Goal: Task Accomplishment & Management: Complete application form

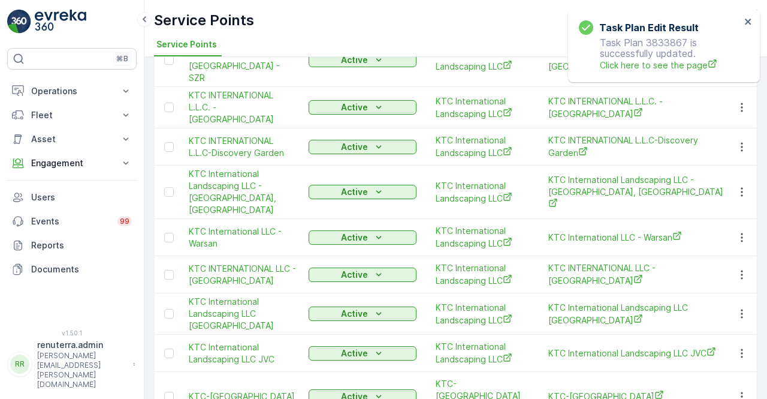
scroll to position [239, 0]
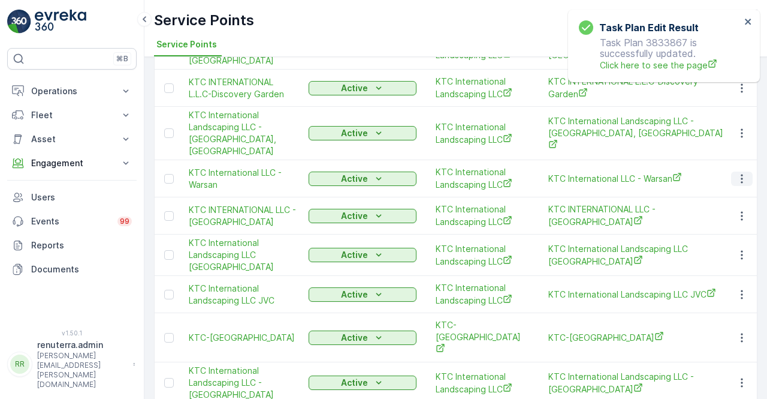
click at [741, 173] on icon "button" at bounding box center [742, 179] width 12 height 12
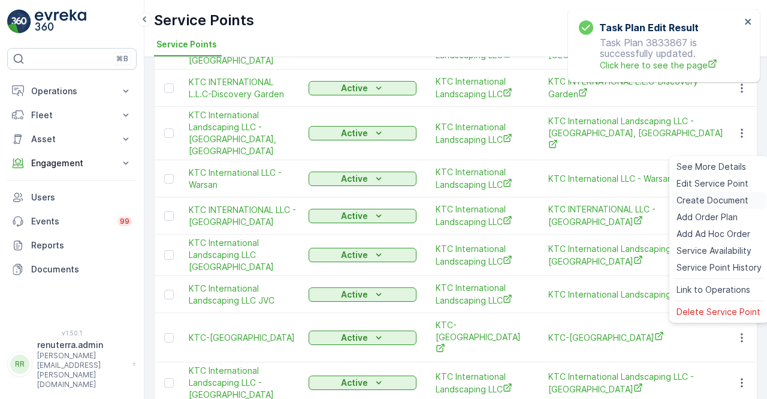
click at [712, 197] on span "Create Document" at bounding box center [713, 200] width 72 height 12
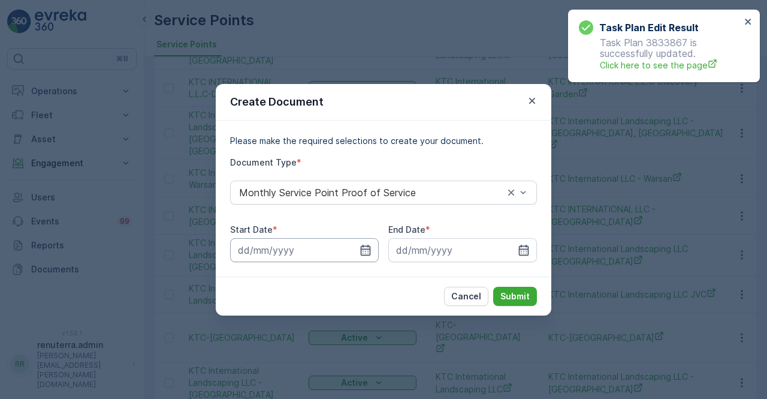
click at [354, 252] on input at bounding box center [304, 250] width 149 height 24
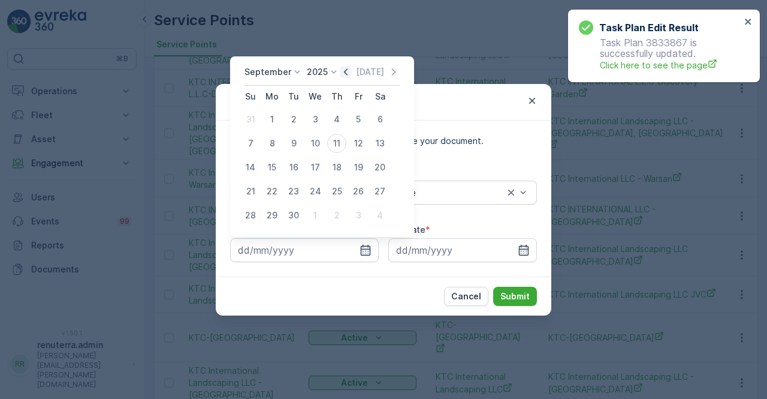
click at [344, 68] on icon "button" at bounding box center [346, 72] width 12 height 12
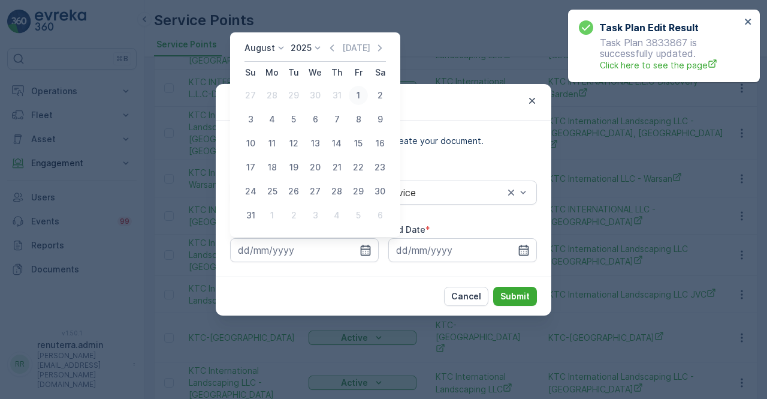
click at [360, 98] on div "1" at bounding box center [358, 95] width 19 height 19
type input "01.08.2025"
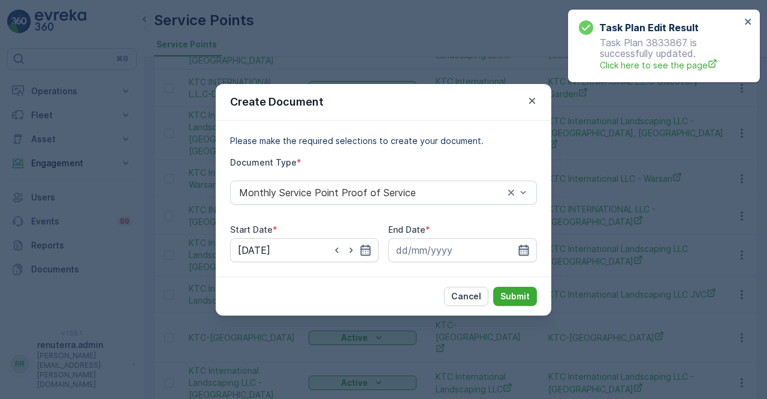
click at [523, 245] on icon "button" at bounding box center [524, 250] width 12 height 12
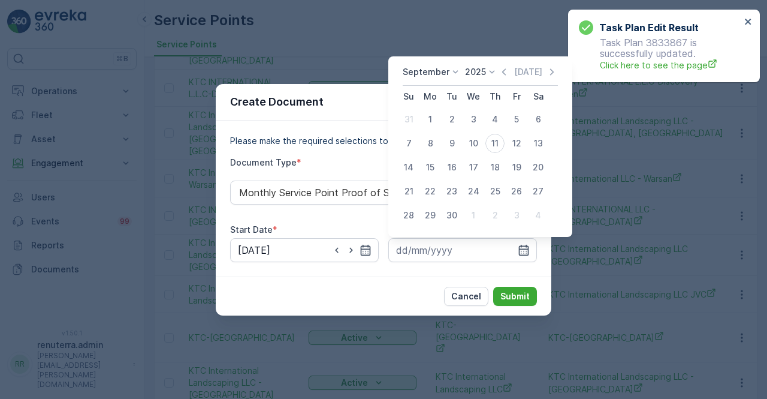
click at [504, 74] on icon "button" at bounding box center [504, 72] width 12 height 12
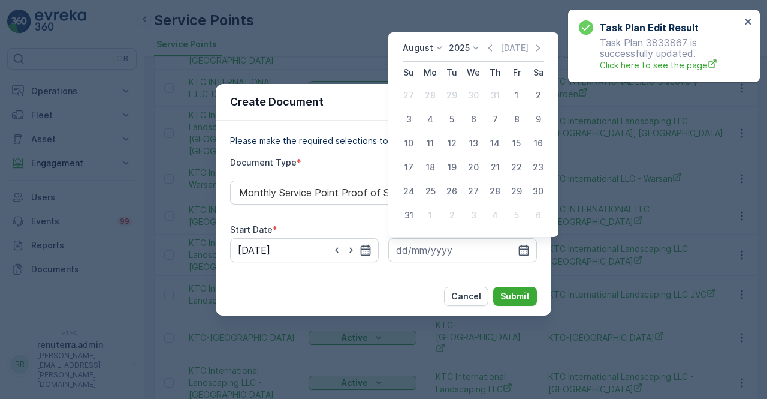
click at [411, 213] on div "31" at bounding box center [408, 215] width 19 height 19
type input "31.08.2025"
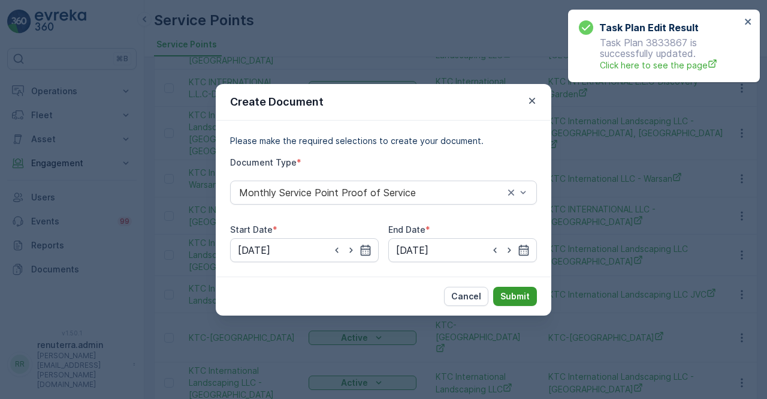
click at [532, 288] on button "Submit" at bounding box center [515, 296] width 44 height 19
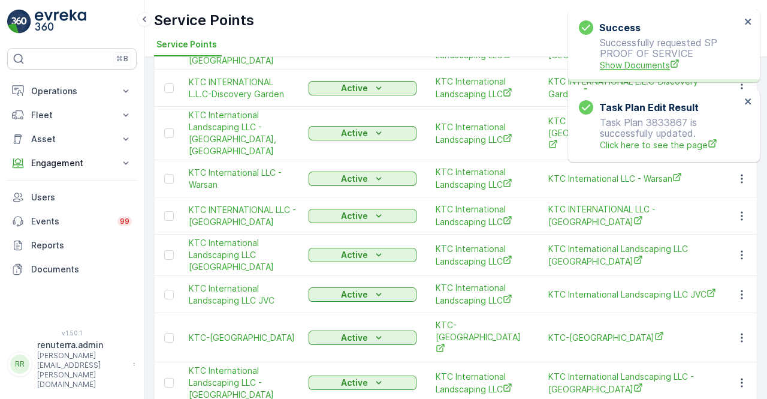
click at [642, 68] on span "Show Documents" at bounding box center [670, 65] width 141 height 13
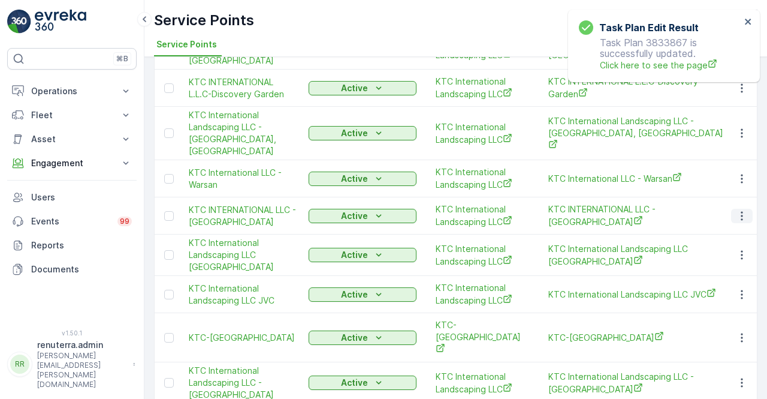
click at [747, 209] on button "button" at bounding box center [742, 216] width 22 height 14
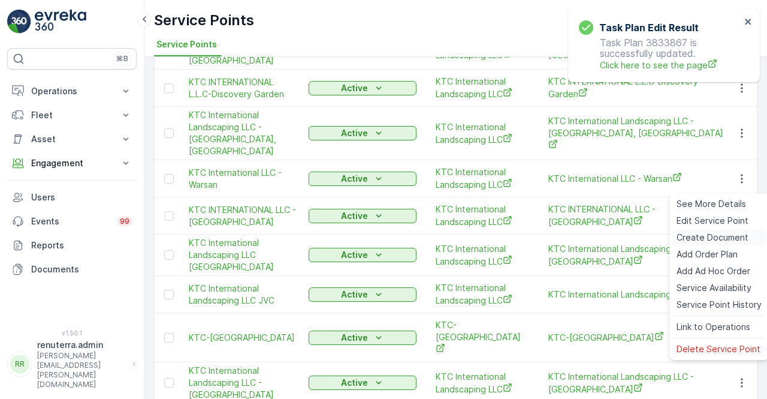
click at [706, 231] on span "Create Document" at bounding box center [713, 237] width 72 height 12
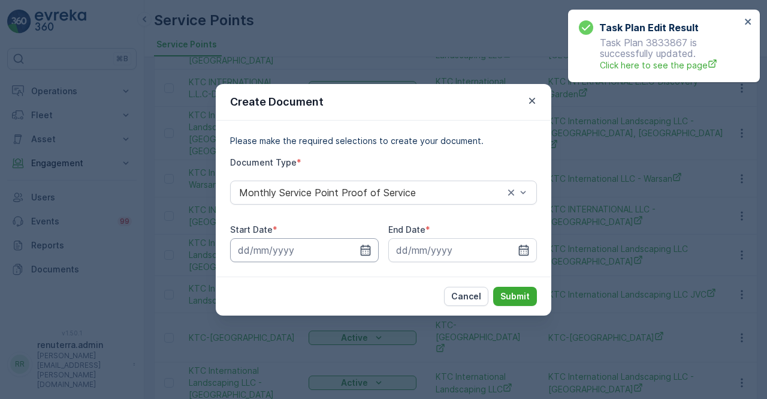
click at [356, 246] on input at bounding box center [304, 250] width 149 height 24
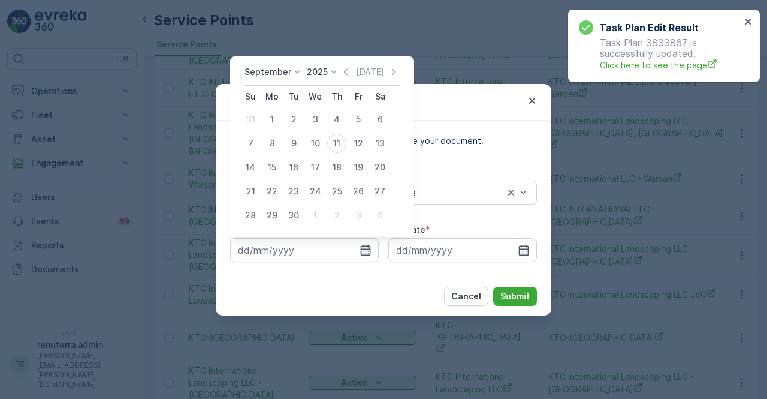
click at [351, 74] on div "Today" at bounding box center [370, 72] width 60 height 12
click at [345, 70] on icon "button" at bounding box center [346, 71] width 4 height 7
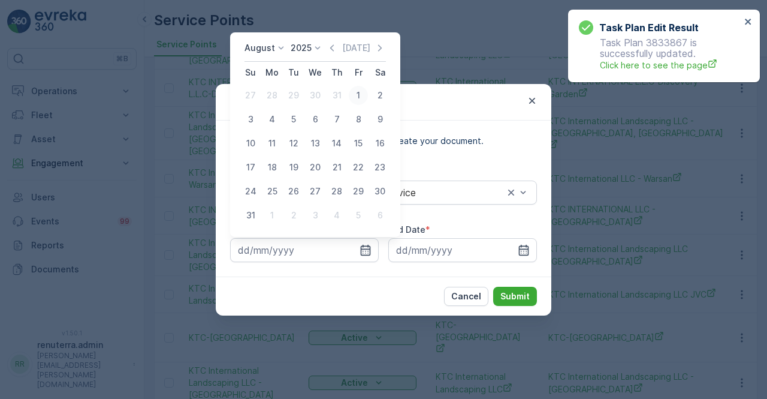
click at [360, 94] on div "1" at bounding box center [358, 95] width 19 height 19
type input "01.08.2025"
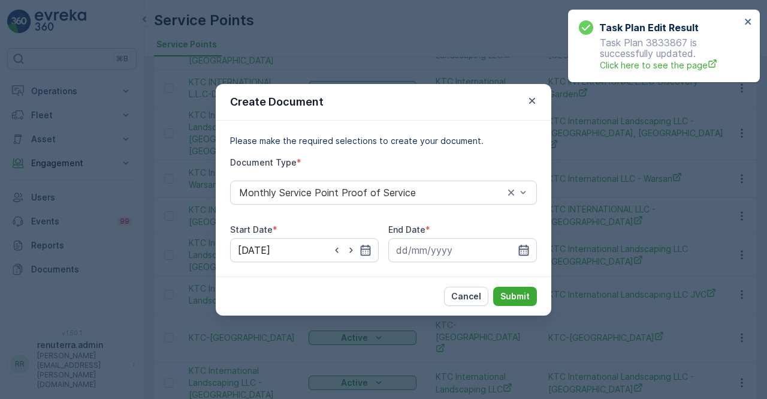
click at [524, 252] on icon "button" at bounding box center [524, 249] width 10 height 11
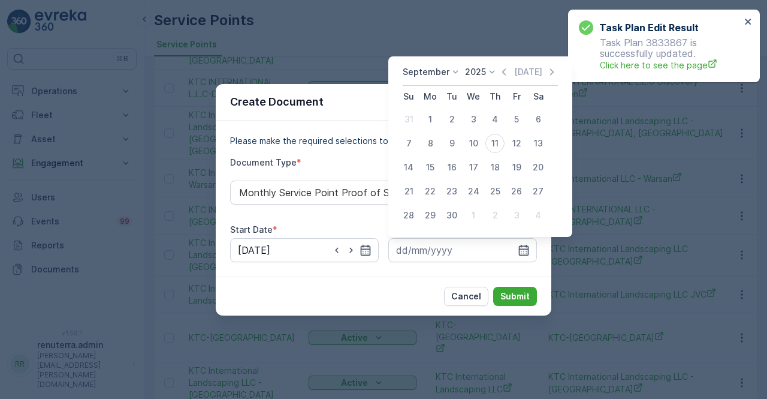
click at [500, 71] on icon "button" at bounding box center [504, 72] width 12 height 12
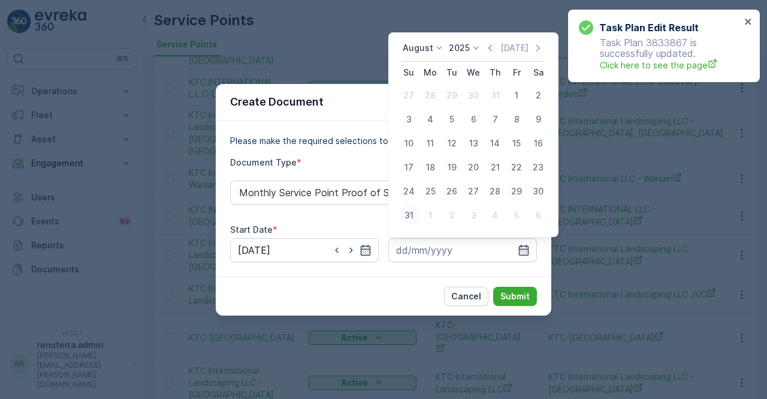
click at [409, 218] on div "31" at bounding box center [408, 215] width 19 height 19
type input "31.08.2025"
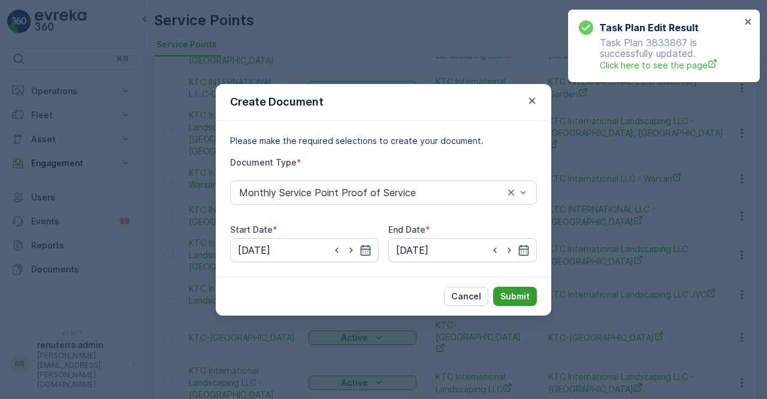
click at [498, 288] on button "Submit" at bounding box center [515, 296] width 44 height 19
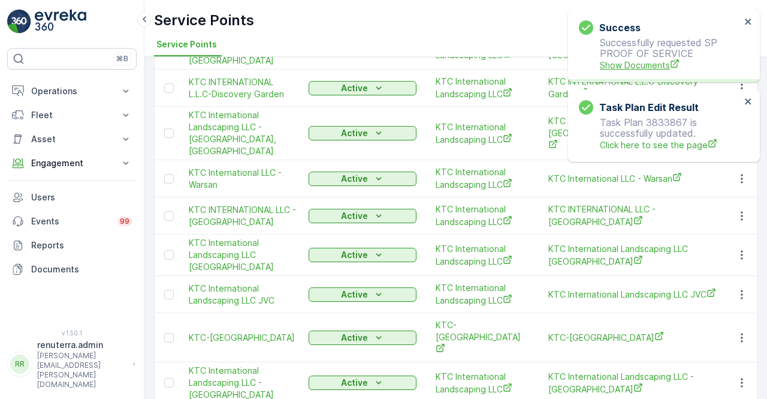
click at [643, 63] on span "Show Documents" at bounding box center [670, 65] width 141 height 13
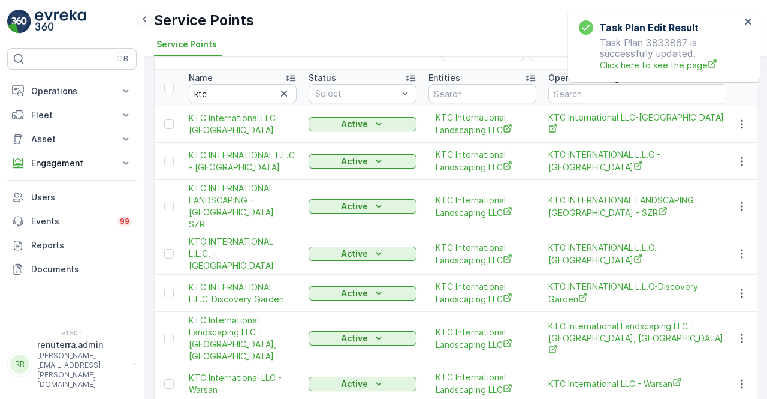
scroll to position [0, 0]
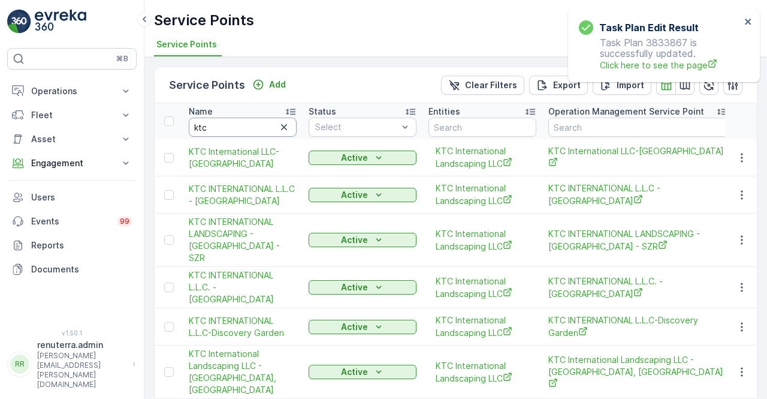
click at [224, 128] on input "ktc" at bounding box center [243, 127] width 108 height 19
type input "k"
type input "marina"
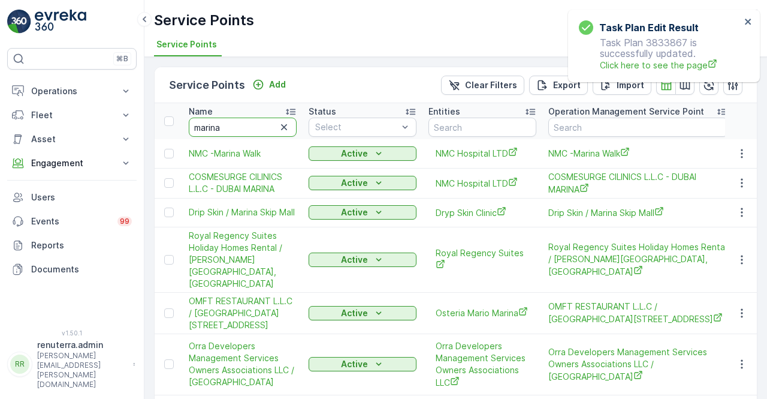
click at [240, 125] on input "marina" at bounding box center [243, 127] width 108 height 19
type input "marina vei"
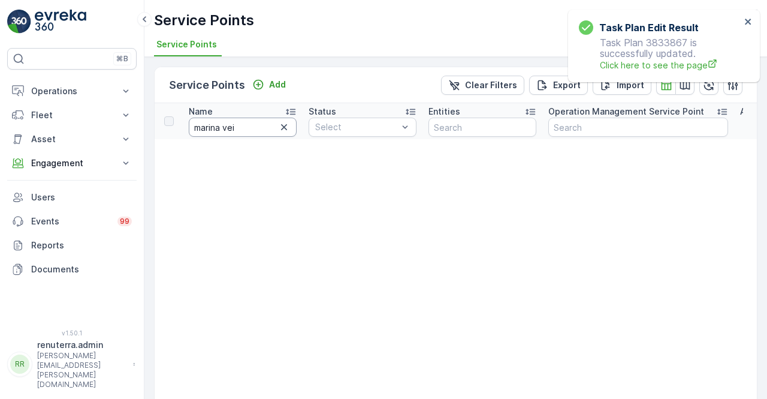
click at [248, 128] on input "marina vei" at bounding box center [243, 127] width 108 height 19
type input "marina ve"
click at [246, 130] on input "marina ve" at bounding box center [243, 127] width 108 height 19
type input "marina v"
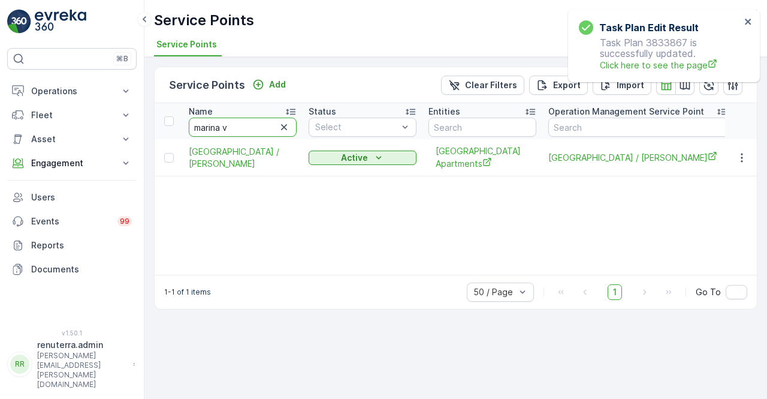
click at [248, 129] on input "marina v" at bounding box center [243, 127] width 108 height 19
click at [746, 142] on td at bounding box center [741, 157] width 32 height 37
click at [749, 156] on button "button" at bounding box center [742, 157] width 22 height 14
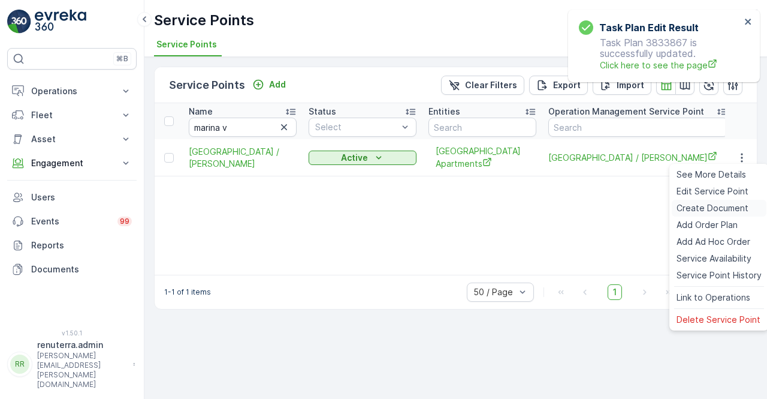
click at [705, 204] on span "Create Document" at bounding box center [713, 208] width 72 height 12
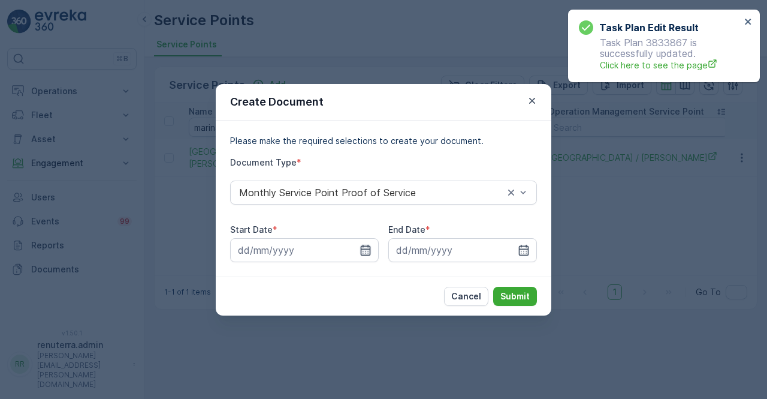
click at [374, 252] on input at bounding box center [304, 250] width 149 height 24
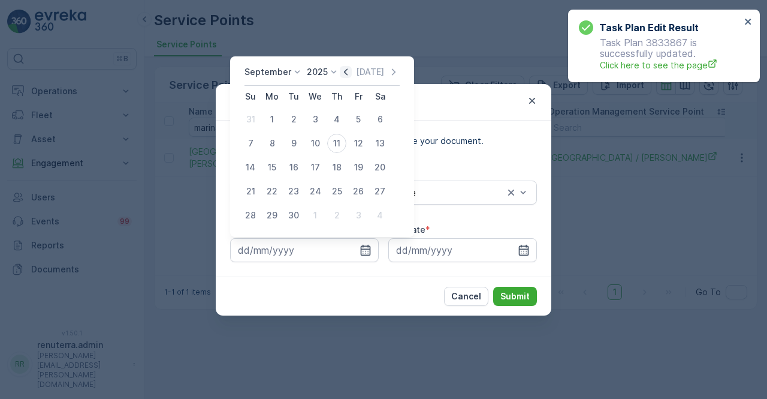
click at [346, 76] on icon "button" at bounding box center [346, 72] width 12 height 12
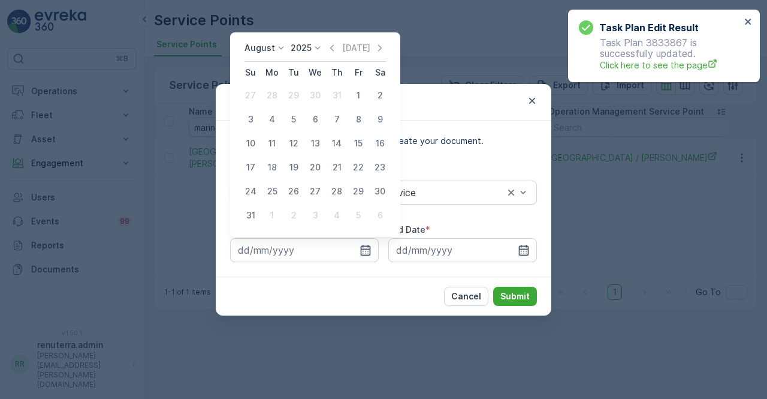
drag, startPoint x: 356, startPoint y: 100, endPoint x: 391, endPoint y: 149, distance: 60.6
click at [356, 100] on div "1" at bounding box center [358, 95] width 19 height 19
type input "01.08.2025"
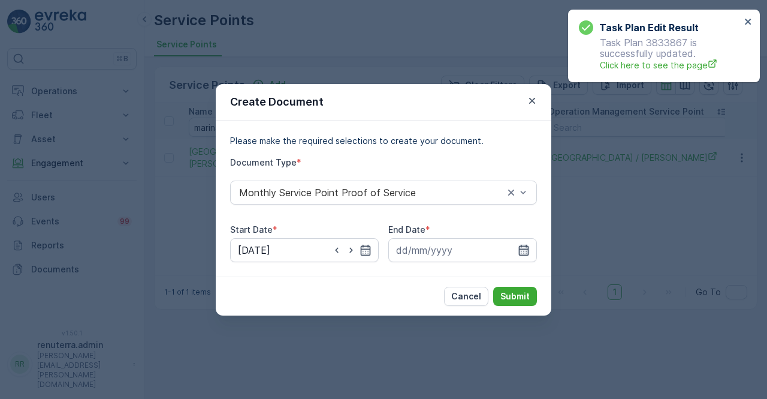
drag, startPoint x: 520, startPoint y: 237, endPoint x: 524, endPoint y: 254, distance: 17.3
click at [520, 239] on div "End Date *" at bounding box center [463, 243] width 149 height 38
click at [524, 254] on icon "button" at bounding box center [524, 250] width 12 height 12
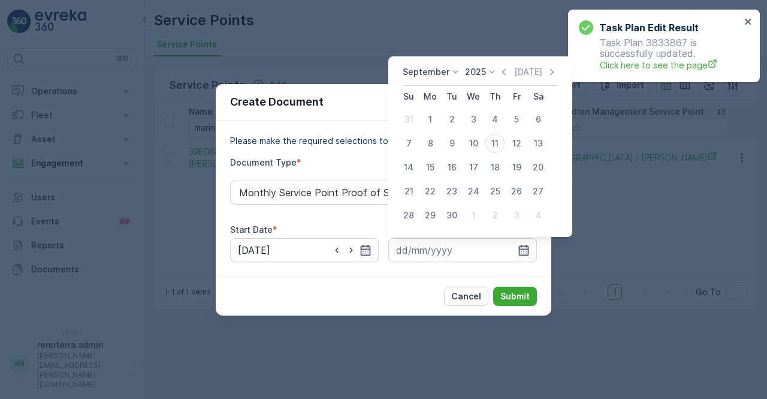
drag, startPoint x: 505, startPoint y: 71, endPoint x: 505, endPoint y: 81, distance: 9.6
click at [505, 71] on icon "button" at bounding box center [504, 72] width 12 height 12
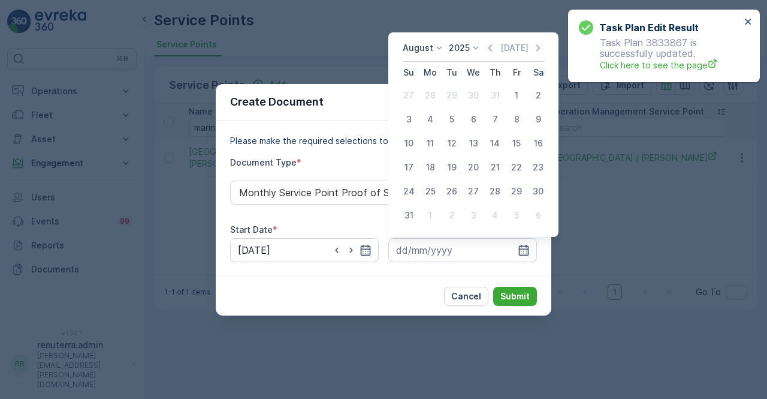
drag, startPoint x: 403, startPoint y: 217, endPoint x: 411, endPoint y: 224, distance: 10.7
click at [404, 217] on div "31" at bounding box center [408, 215] width 19 height 19
type input "31.08.2025"
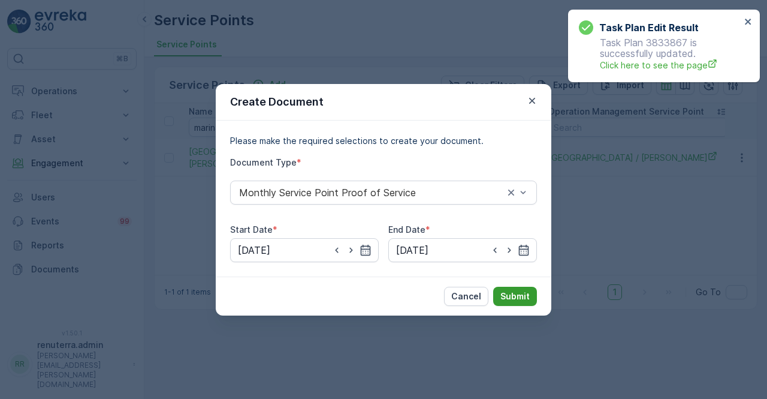
click at [513, 296] on p "Submit" at bounding box center [515, 296] width 29 height 12
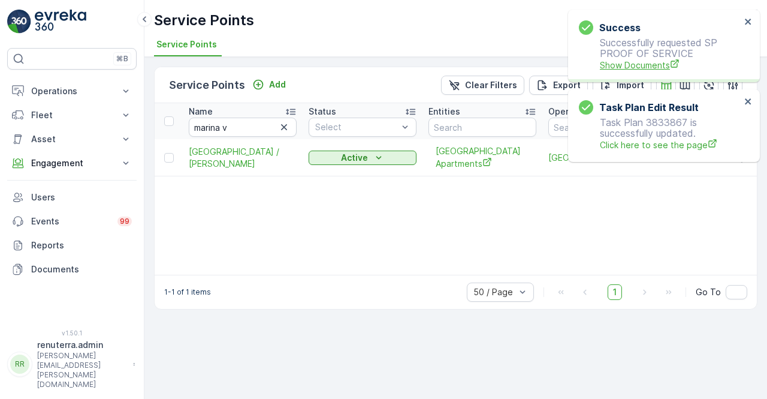
click at [608, 67] on span "Show Documents" at bounding box center [670, 65] width 141 height 13
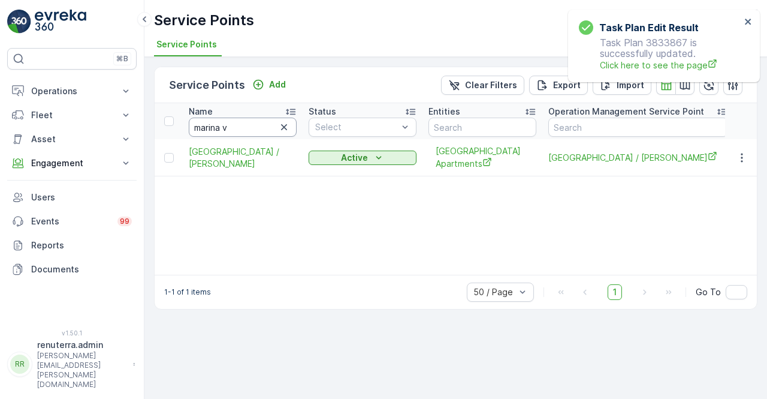
click at [228, 131] on input "marina v" at bounding box center [243, 127] width 108 height 19
type input "m"
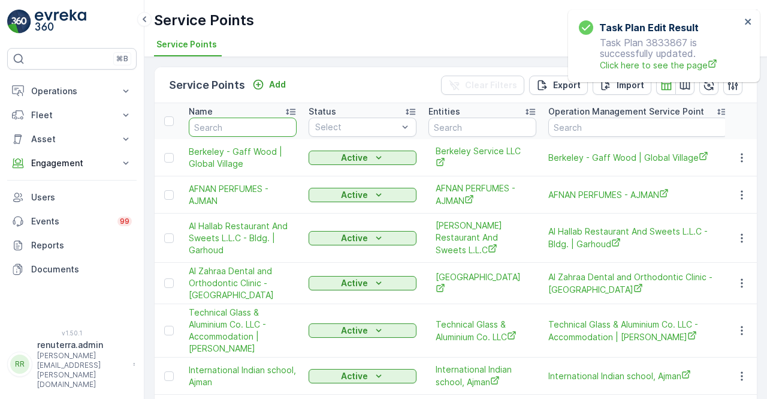
click at [229, 131] on input "text" at bounding box center [243, 127] width 108 height 19
type input "mario"
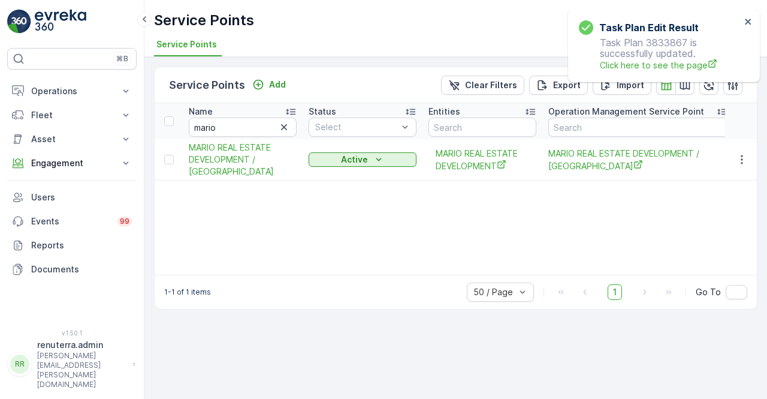
click at [754, 160] on td at bounding box center [741, 159] width 32 height 41
click at [743, 167] on td at bounding box center [741, 159] width 32 height 41
click at [742, 162] on icon "button" at bounding box center [742, 159] width 2 height 9
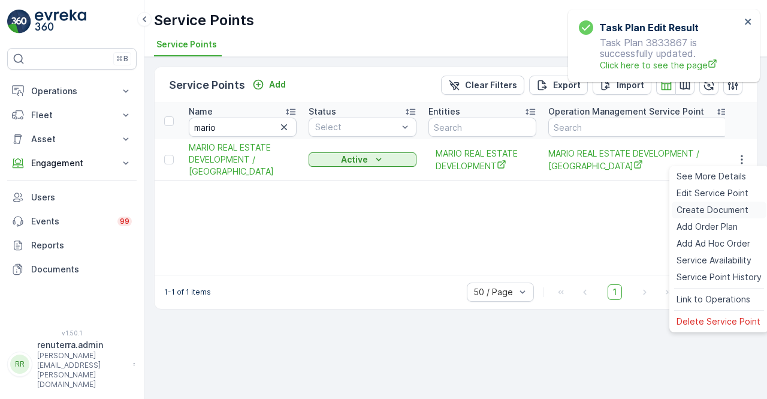
click at [702, 210] on span "Create Document" at bounding box center [713, 210] width 72 height 12
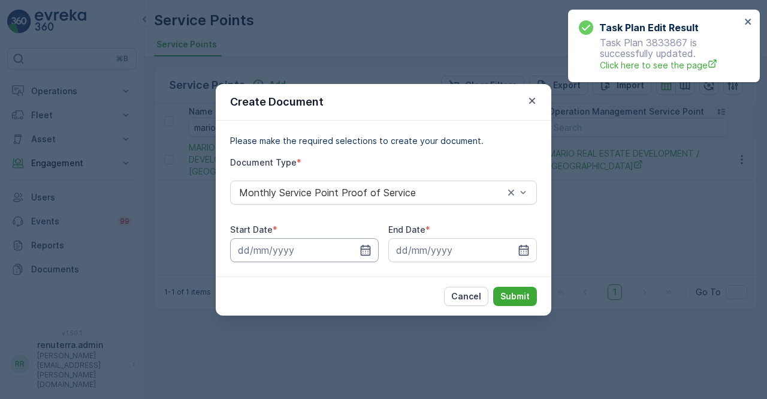
click at [371, 248] on icon "button" at bounding box center [366, 250] width 12 height 12
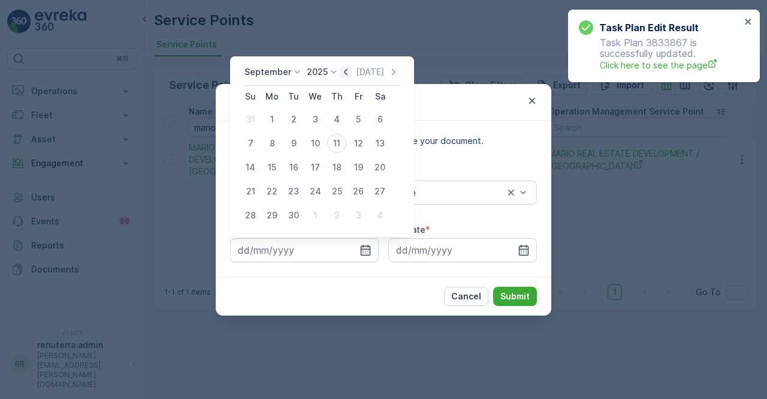
click at [345, 73] on icon "button" at bounding box center [346, 72] width 12 height 12
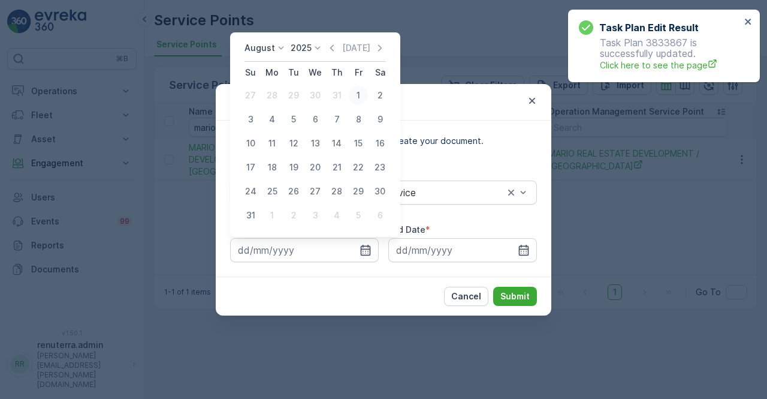
click at [354, 95] on div "1" at bounding box center [358, 95] width 19 height 19
type input "01.08.2025"
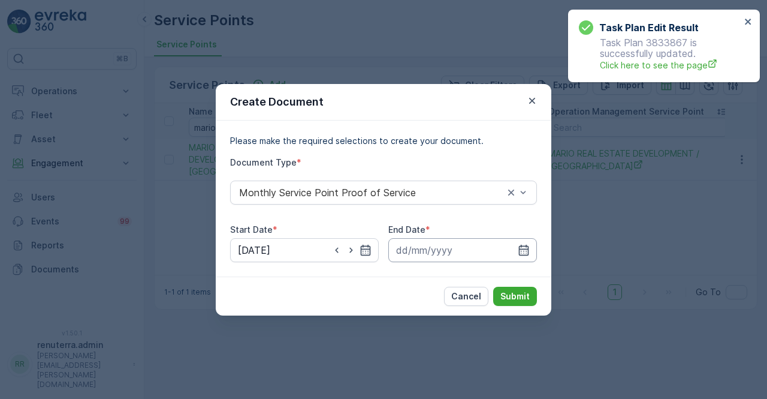
drag, startPoint x: 518, startPoint y: 246, endPoint x: 520, endPoint y: 239, distance: 8.0
click at [519, 245] on icon "button" at bounding box center [524, 250] width 12 height 12
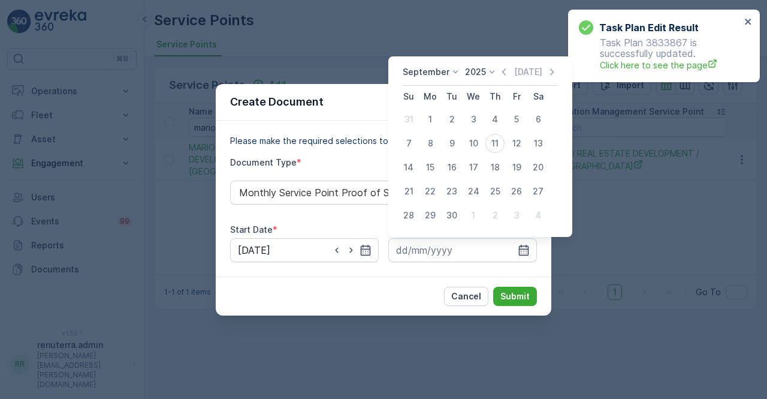
drag, startPoint x: 501, startPoint y: 74, endPoint x: 499, endPoint y: 80, distance: 6.5
click at [500, 78] on icon "button" at bounding box center [504, 72] width 12 height 12
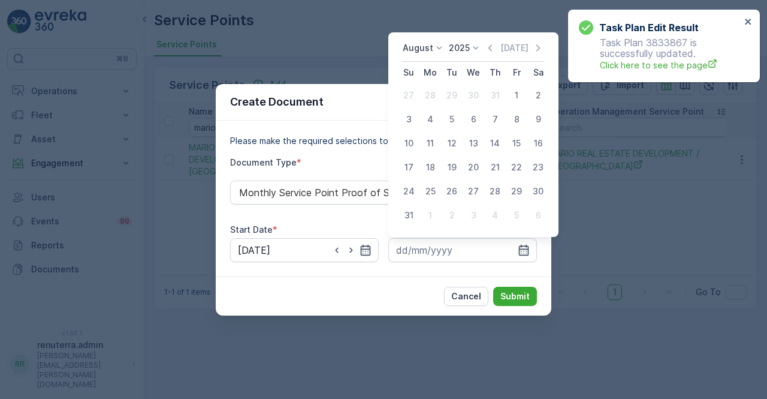
click at [405, 220] on div "31" at bounding box center [408, 215] width 19 height 19
type input "31.08.2025"
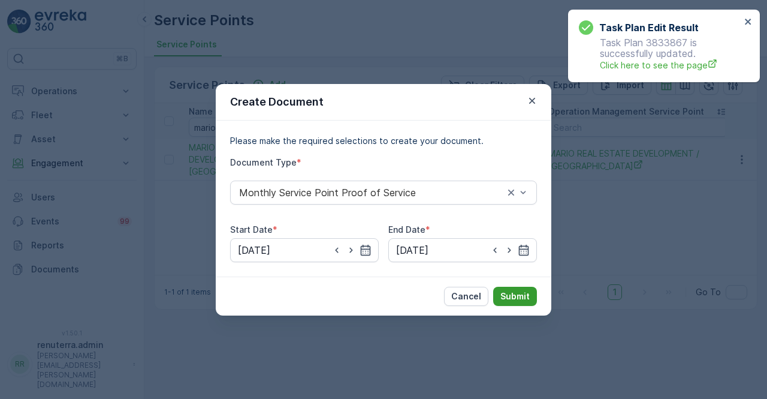
click at [510, 290] on button "Submit" at bounding box center [515, 296] width 44 height 19
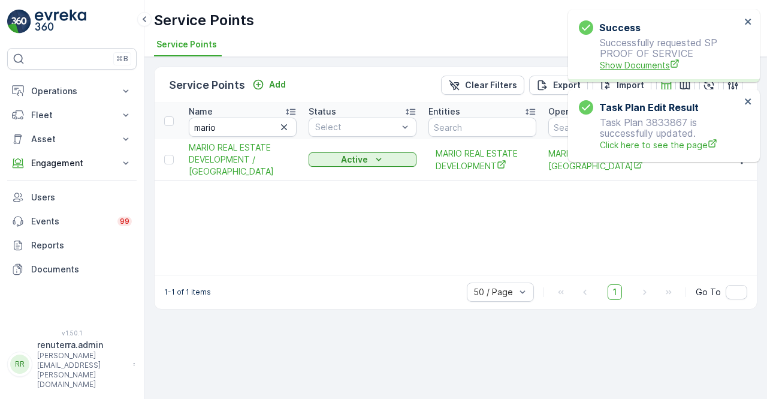
click at [631, 70] on span "Show Documents" at bounding box center [670, 65] width 141 height 13
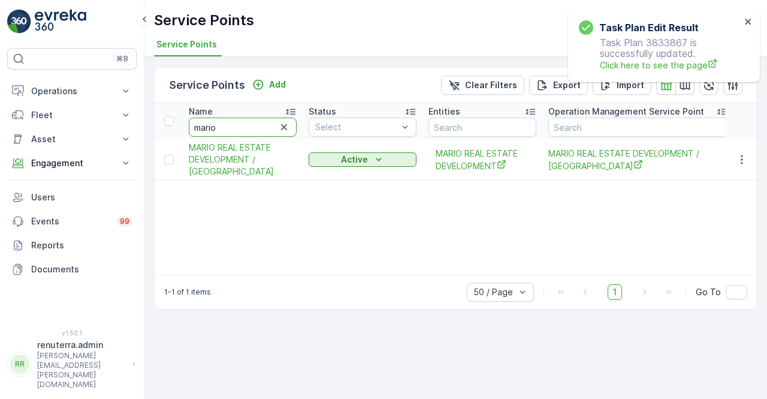
click at [221, 130] on input "mario" at bounding box center [243, 127] width 108 height 19
type input "m"
type input "mashad"
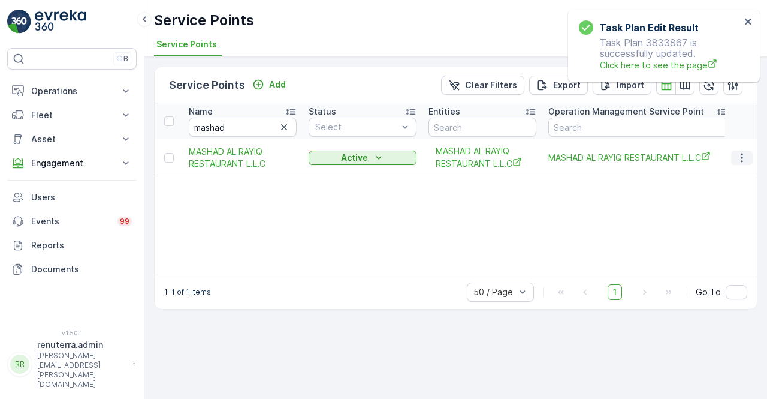
click at [740, 159] on icon "button" at bounding box center [742, 158] width 12 height 12
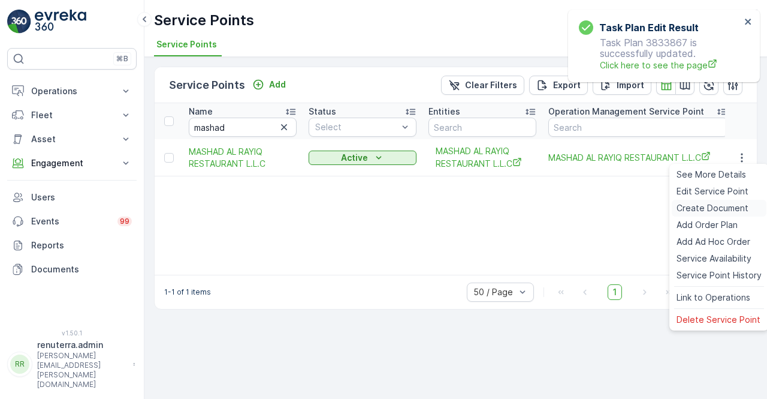
drag, startPoint x: 718, startPoint y: 204, endPoint x: 709, endPoint y: 206, distance: 9.2
click at [709, 206] on span "Create Document" at bounding box center [713, 208] width 72 height 12
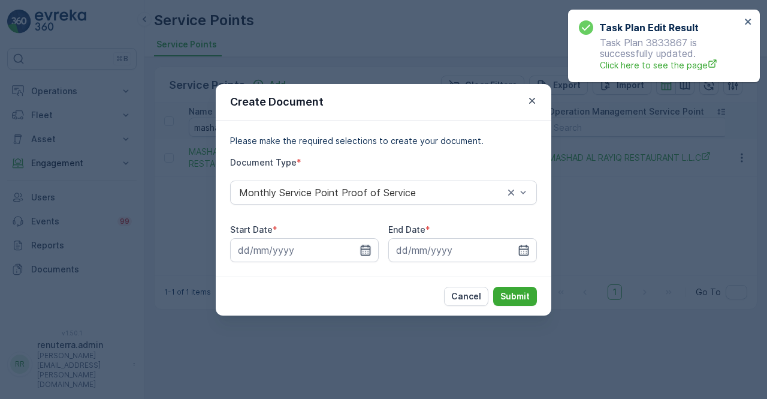
drag, startPoint x: 369, startPoint y: 255, endPoint x: 362, endPoint y: 255, distance: 7.2
click at [367, 255] on icon "button" at bounding box center [366, 250] width 12 height 12
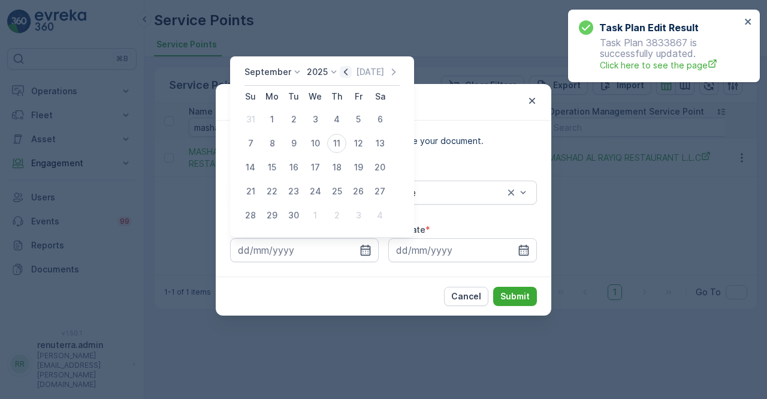
click at [344, 73] on icon "button" at bounding box center [346, 72] width 12 height 12
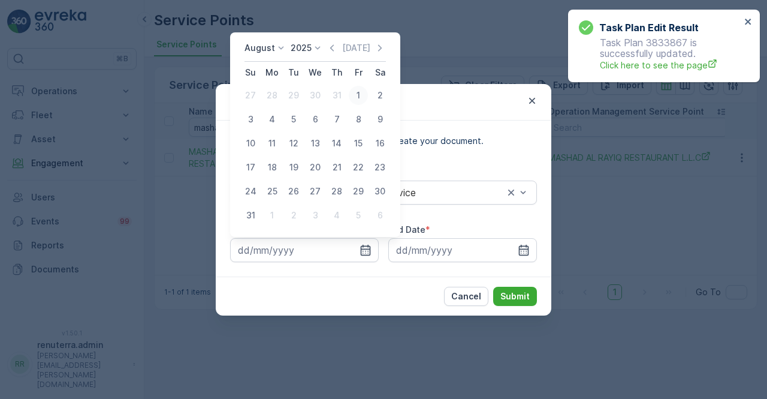
click at [362, 99] on div "1" at bounding box center [358, 95] width 19 height 19
type input "01.08.2025"
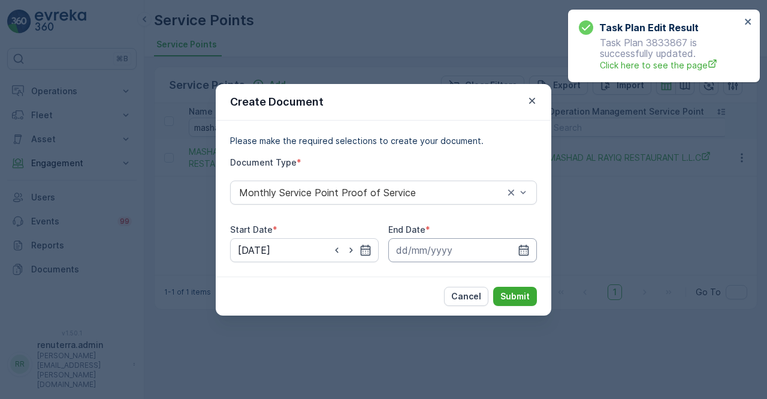
drag, startPoint x: 527, startPoint y: 247, endPoint x: 524, endPoint y: 242, distance: 6.2
click at [526, 246] on icon "button" at bounding box center [524, 250] width 12 height 12
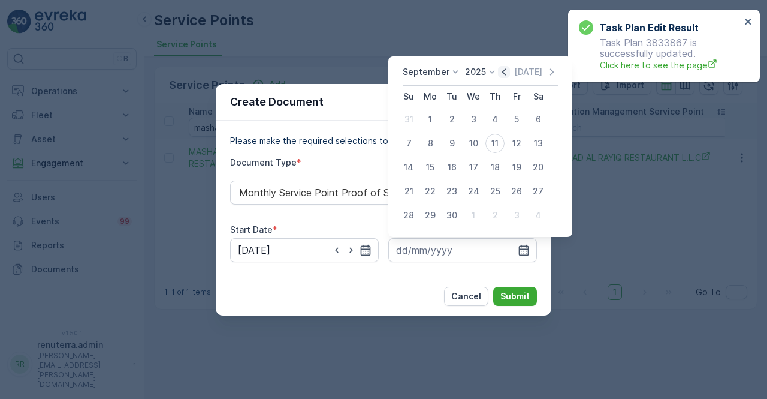
click at [499, 67] on icon "button" at bounding box center [504, 72] width 12 height 12
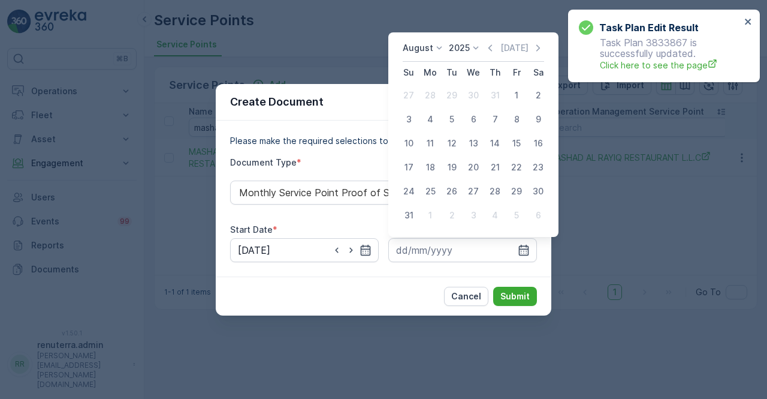
drag, startPoint x: 411, startPoint y: 214, endPoint x: 415, endPoint y: 224, distance: 10.2
click at [410, 215] on div "31" at bounding box center [408, 215] width 19 height 19
type input "31.08.2025"
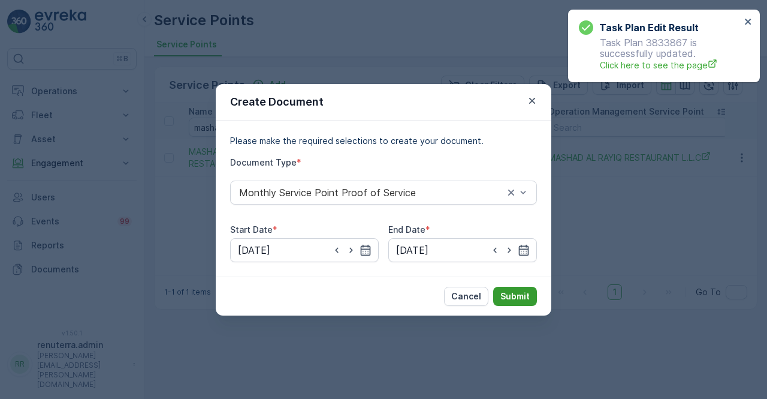
click at [507, 291] on p "Submit" at bounding box center [515, 296] width 29 height 12
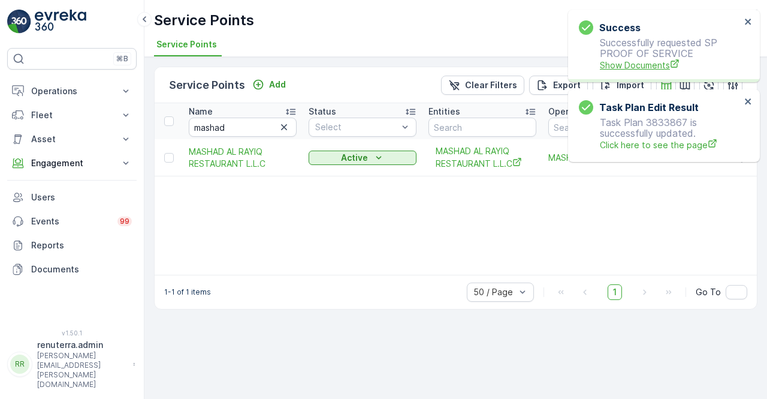
click at [619, 68] on span "Show Documents" at bounding box center [670, 65] width 141 height 13
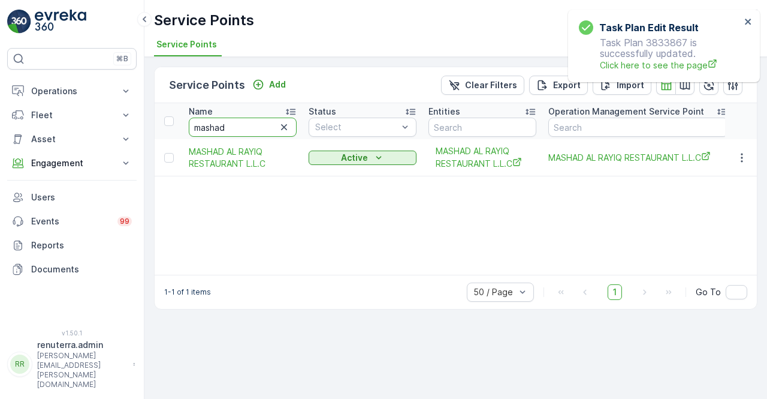
click at [225, 124] on input "mashad" at bounding box center [243, 127] width 108 height 19
type input "m"
type input "medpalm"
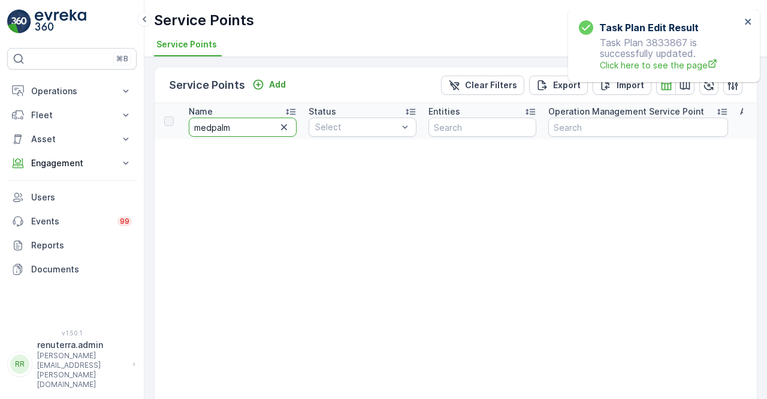
click at [240, 136] on input "medpalm" at bounding box center [243, 127] width 108 height 19
click at [240, 122] on input "medpalm" at bounding box center [243, 127] width 108 height 19
type input "medp"
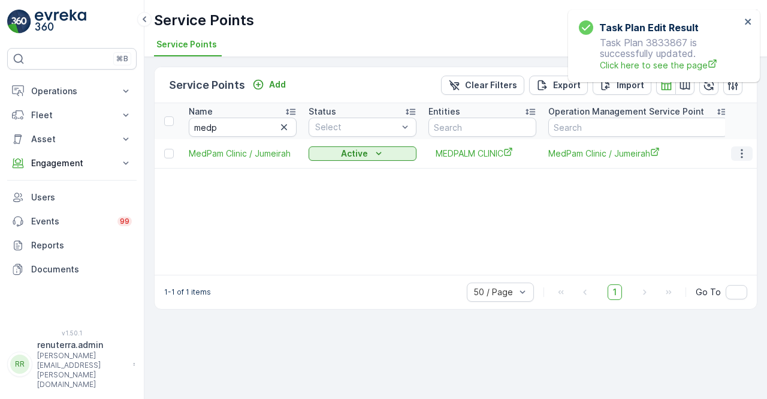
click at [743, 153] on icon "button" at bounding box center [742, 153] width 12 height 12
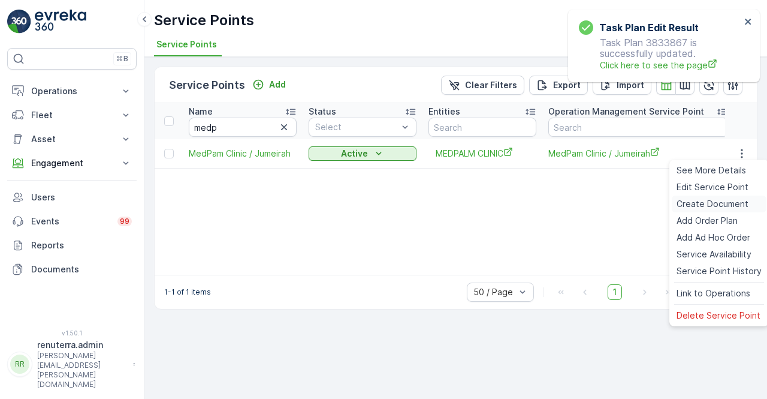
click at [710, 207] on span "Create Document" at bounding box center [713, 204] width 72 height 12
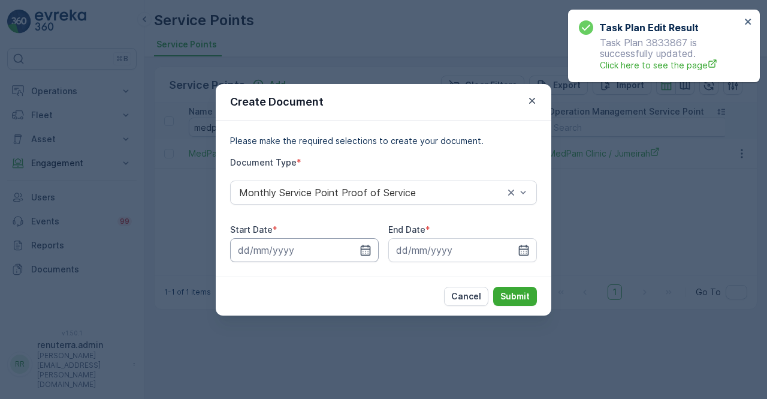
drag, startPoint x: 365, startPoint y: 251, endPoint x: 366, endPoint y: 238, distance: 13.2
click at [365, 251] on icon "button" at bounding box center [366, 250] width 12 height 12
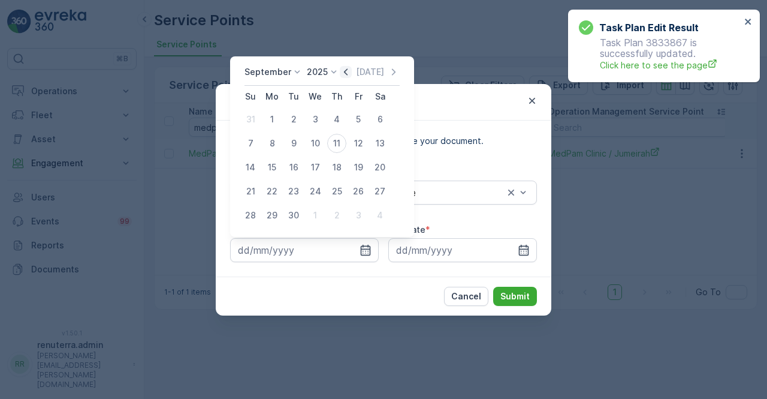
click at [344, 71] on icon "button" at bounding box center [346, 72] width 12 height 12
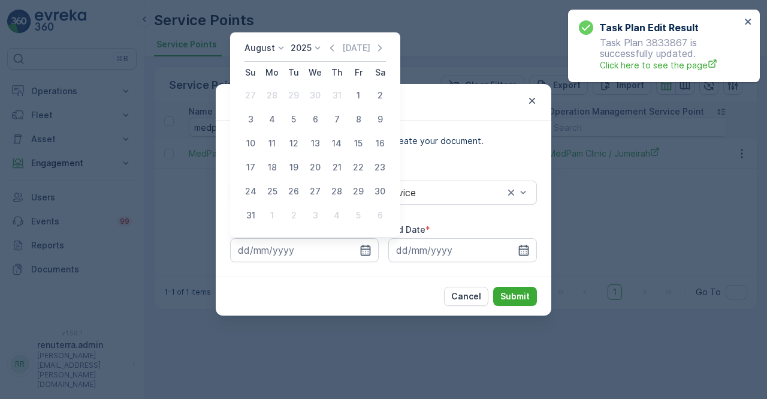
click at [353, 89] on div "1" at bounding box center [358, 95] width 19 height 19
type input "01.08.2025"
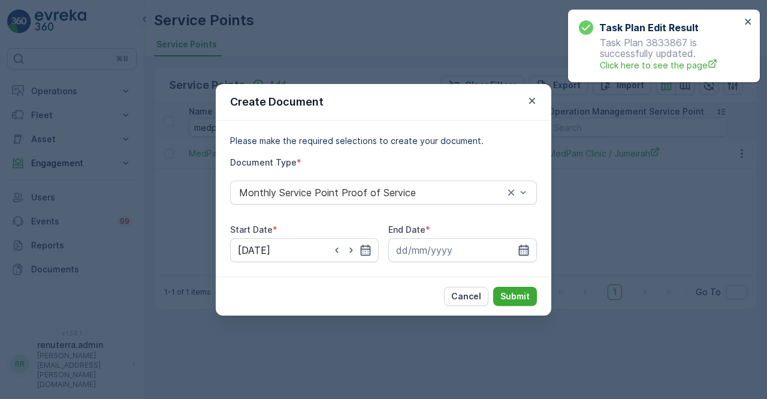
click at [526, 254] on icon "button" at bounding box center [524, 249] width 10 height 11
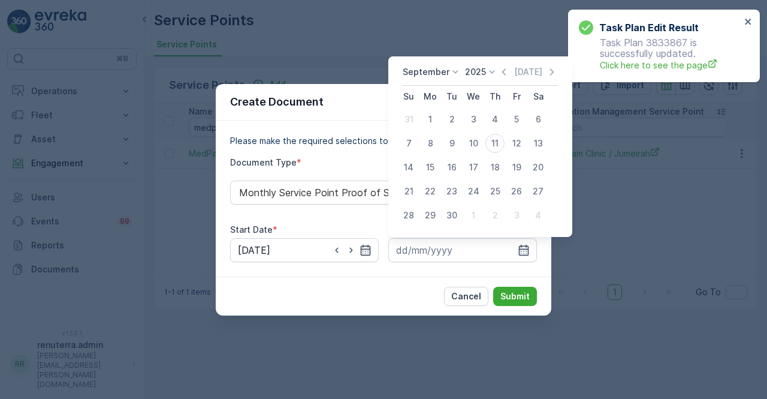
click at [508, 70] on div "Today" at bounding box center [528, 72] width 60 height 12
click at [505, 71] on div "Today" at bounding box center [528, 72] width 60 height 12
click at [499, 76] on icon "button" at bounding box center [504, 72] width 12 height 12
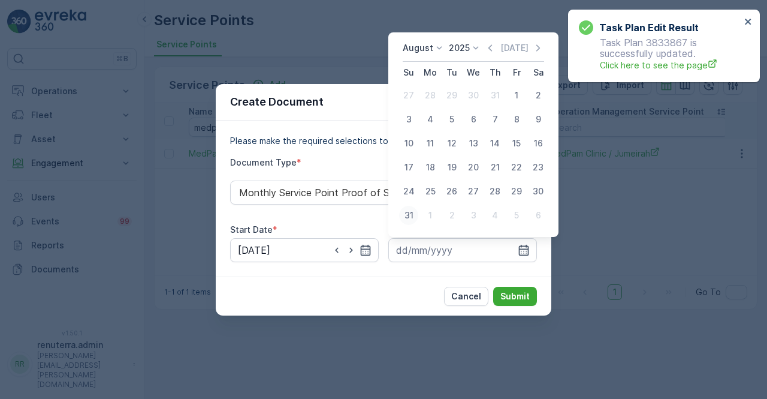
click at [414, 213] on div "31" at bounding box center [408, 215] width 19 height 19
type input "31.08.2025"
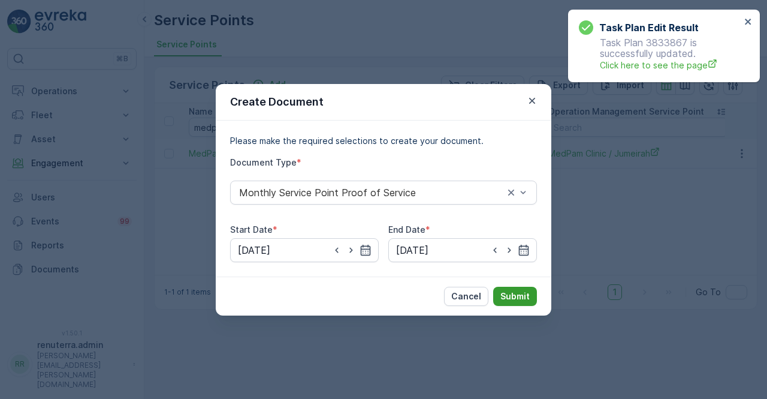
click at [506, 302] on button "Submit" at bounding box center [515, 296] width 44 height 19
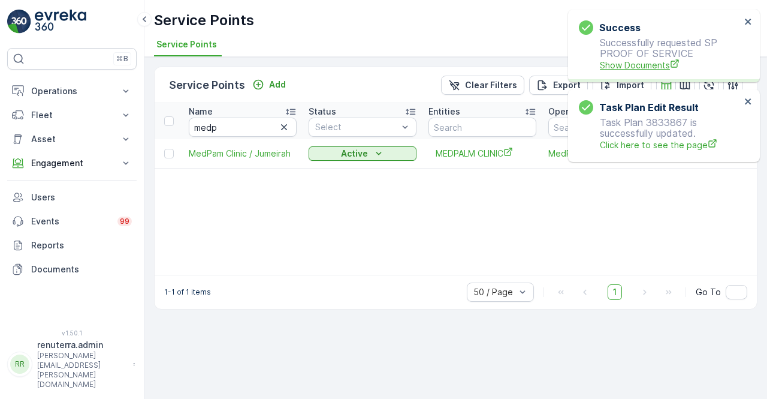
click at [621, 66] on span "Show Documents" at bounding box center [670, 65] width 141 height 13
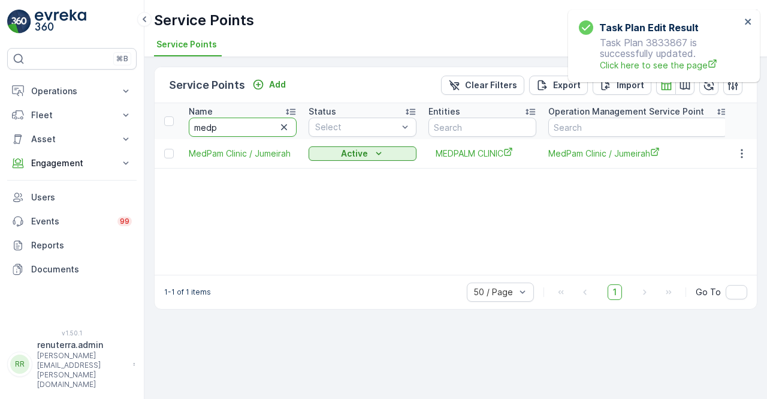
click at [225, 127] on input "medp" at bounding box center [243, 127] width 108 height 19
type input "m"
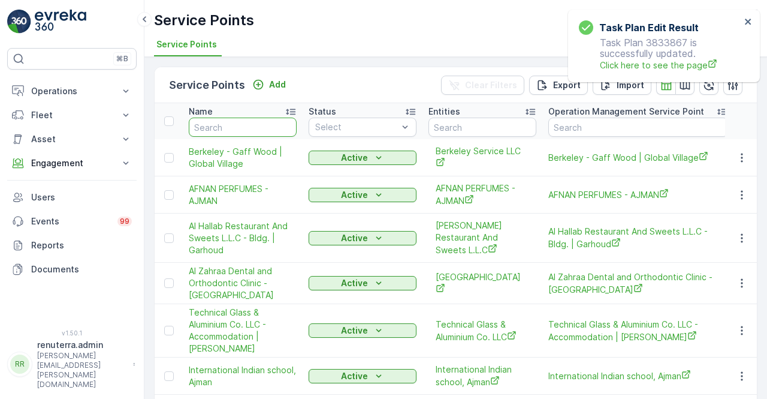
click at [225, 127] on input "text" at bounding box center [243, 127] width 108 height 19
type input "modern"
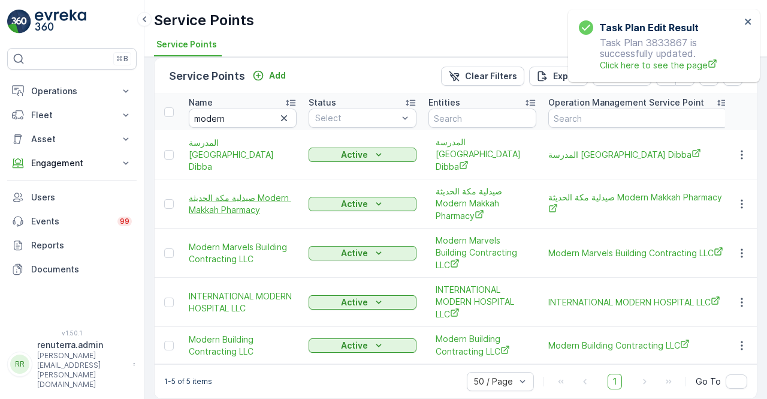
scroll to position [11, 0]
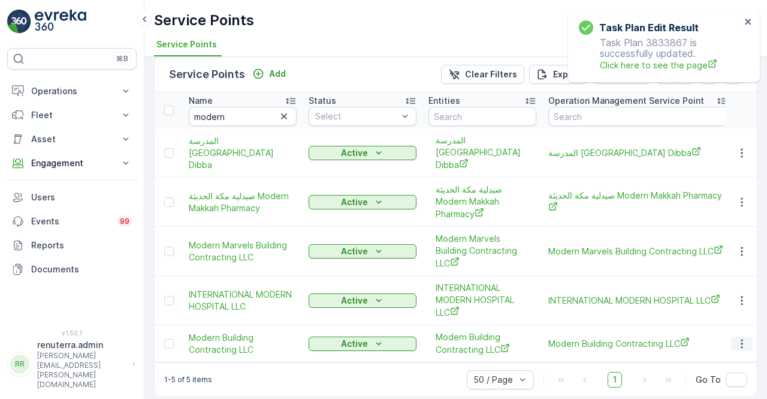
click at [736, 338] on icon "button" at bounding box center [742, 344] width 12 height 12
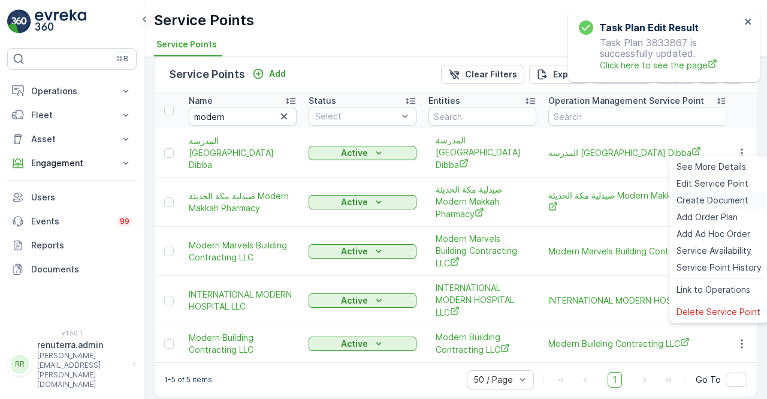
click at [699, 192] on div "Create Document" at bounding box center [719, 200] width 95 height 17
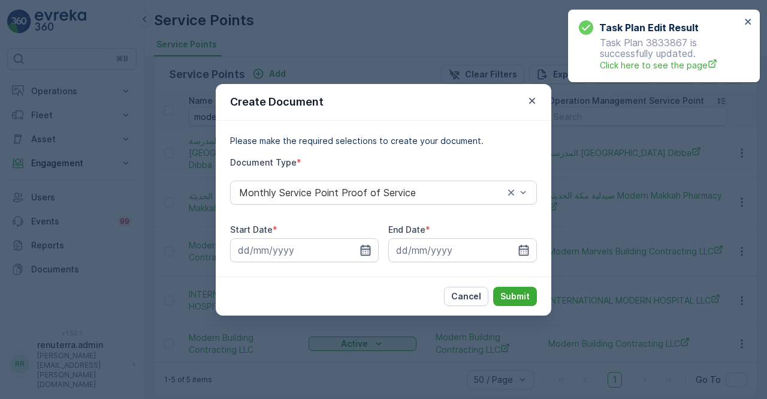
click at [363, 251] on icon "button" at bounding box center [366, 250] width 12 height 12
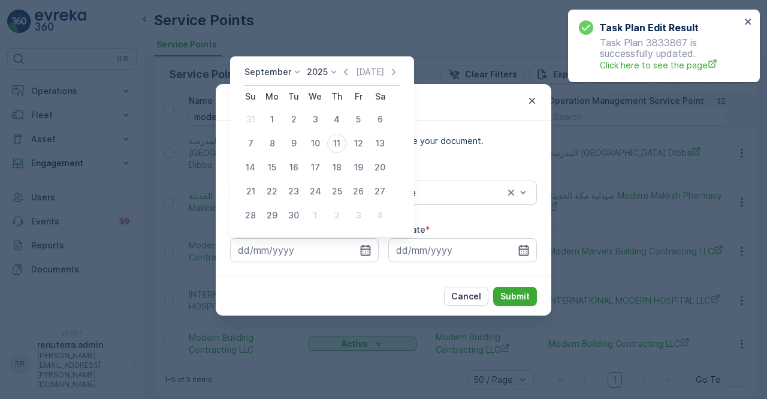
click at [347, 69] on icon "button" at bounding box center [346, 72] width 12 height 12
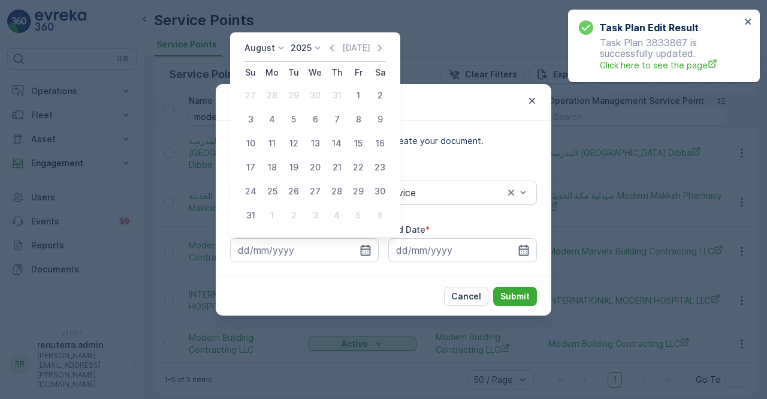
click at [361, 97] on div "1" at bounding box center [358, 95] width 19 height 19
type input "01.08.2025"
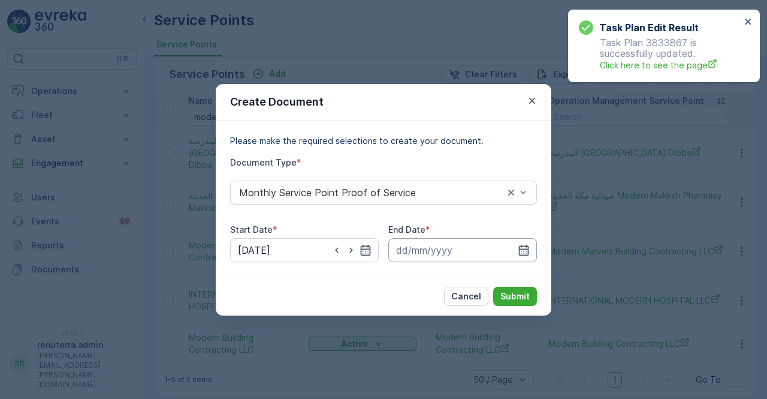
drag, startPoint x: 529, startPoint y: 248, endPoint x: 529, endPoint y: 239, distance: 9.0
click at [528, 249] on icon "button" at bounding box center [524, 249] width 10 height 11
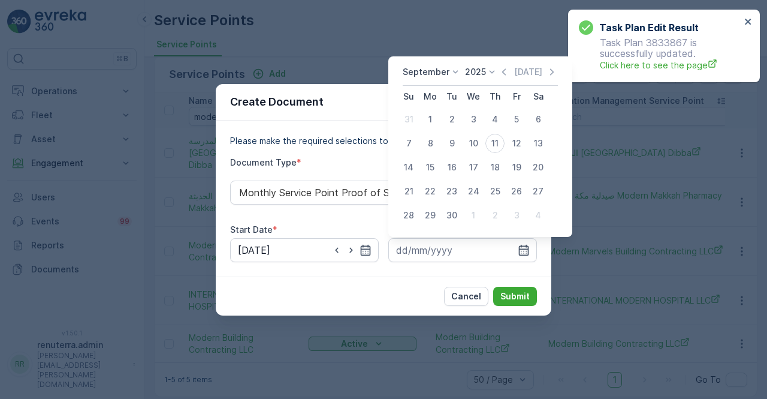
drag, startPoint x: 504, startPoint y: 71, endPoint x: 501, endPoint y: 81, distance: 10.6
click at [504, 73] on icon "button" at bounding box center [504, 72] width 12 height 12
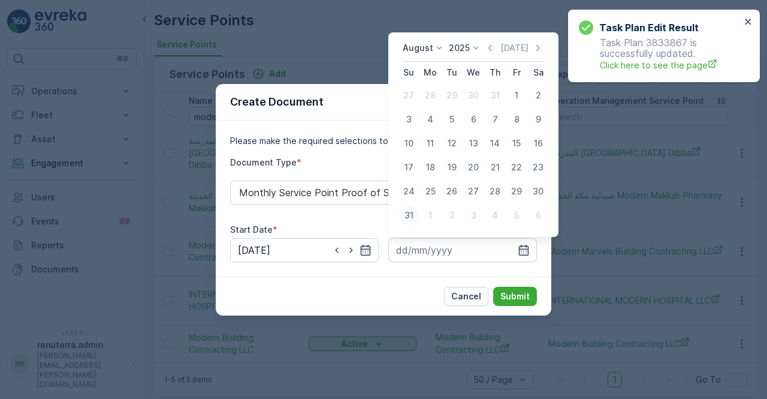
click at [411, 216] on div "31" at bounding box center [408, 215] width 19 height 19
type input "31.08.2025"
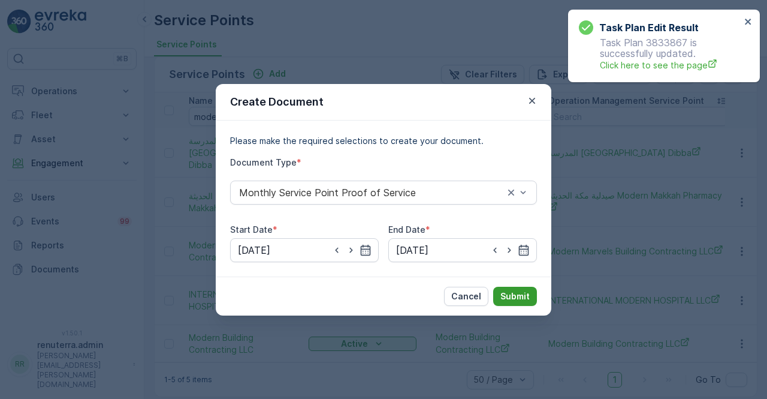
click at [517, 298] on p "Submit" at bounding box center [515, 296] width 29 height 12
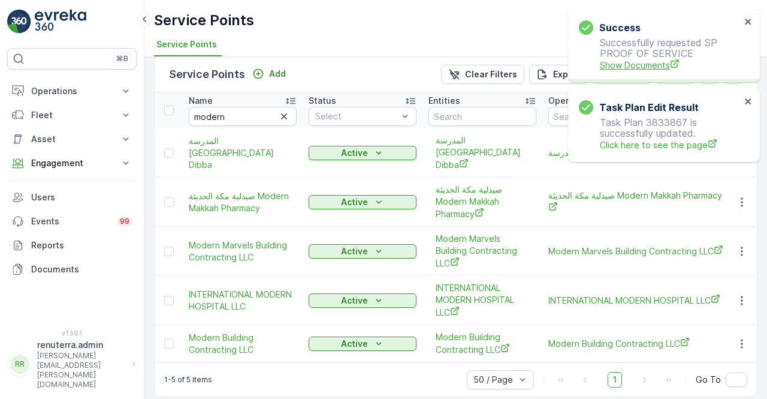
click at [646, 70] on span "Show Documents" at bounding box center [670, 65] width 141 height 13
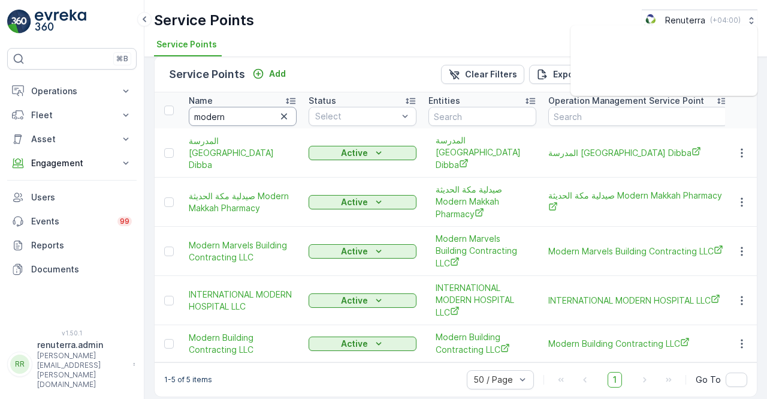
click at [234, 112] on input "modern" at bounding box center [243, 116] width 108 height 19
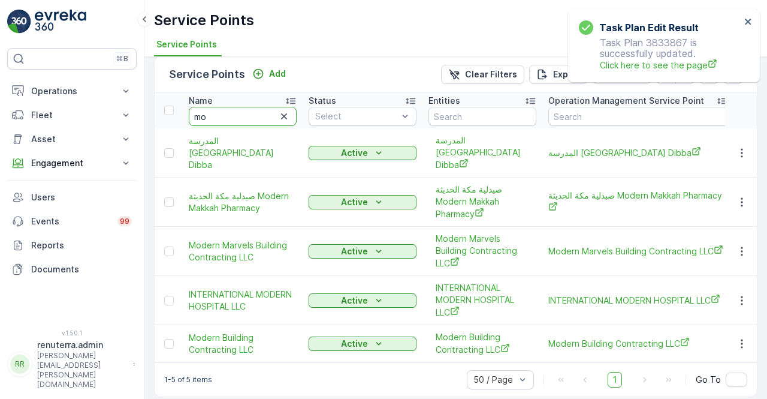
type input "m"
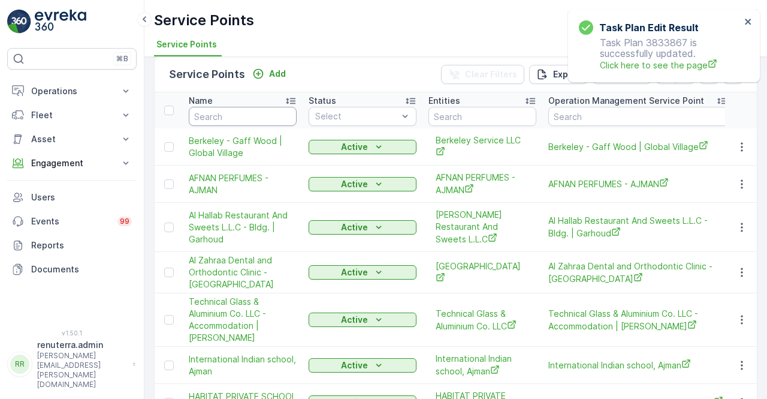
click at [210, 118] on input "text" at bounding box center [243, 116] width 108 height 19
type input "al s"
type input "al sa"
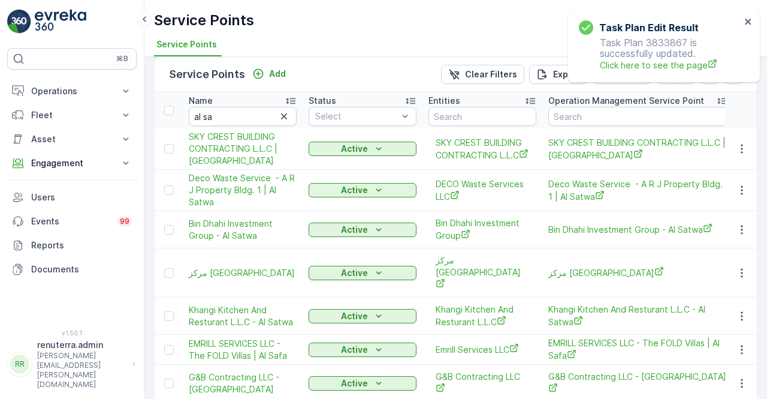
click at [228, 116] on input "al sa" at bounding box center [243, 116] width 108 height 19
type input "al sanai"
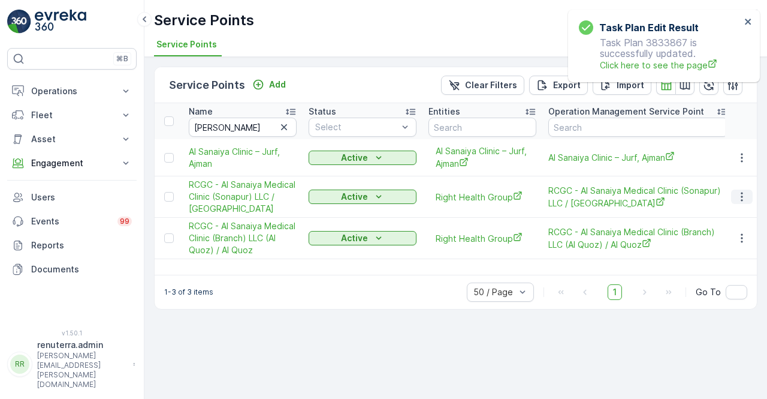
click at [740, 198] on icon "button" at bounding box center [742, 197] width 12 height 12
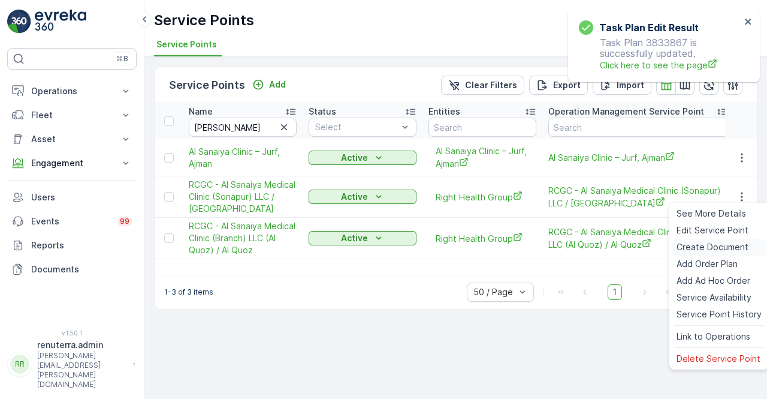
click at [696, 244] on span "Create Document" at bounding box center [713, 247] width 72 height 12
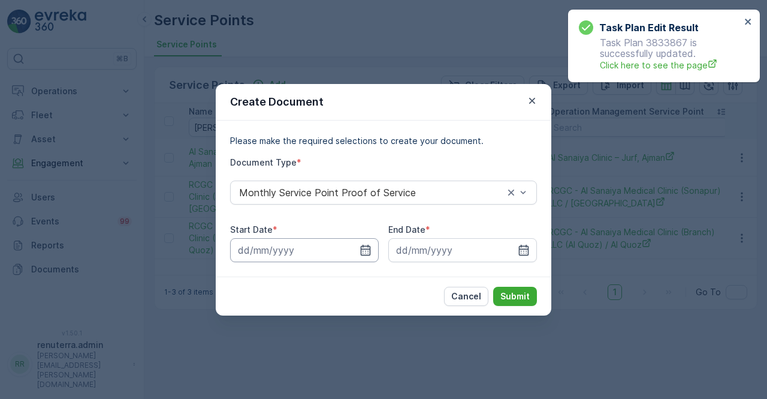
click at [372, 255] on input at bounding box center [304, 250] width 149 height 24
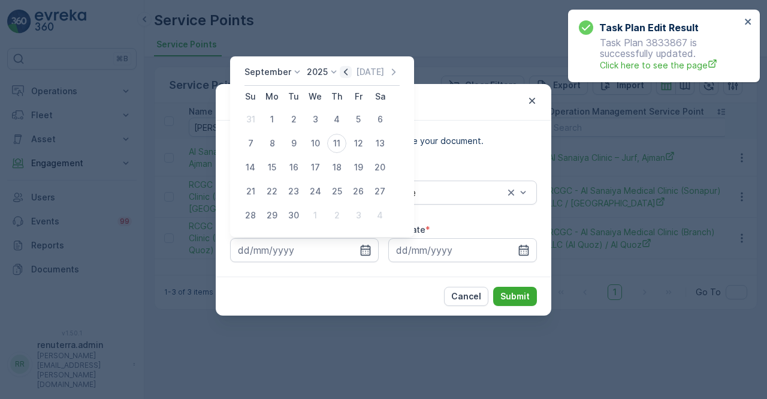
click at [346, 74] on icon "button" at bounding box center [346, 72] width 12 height 12
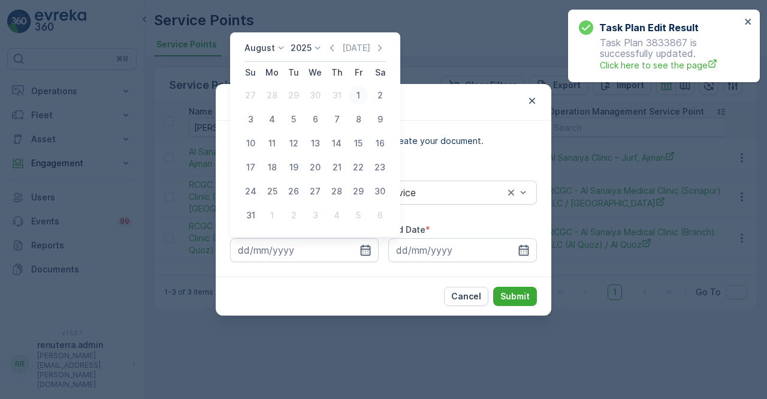
click at [363, 97] on div "1" at bounding box center [358, 95] width 19 height 19
type input "01.08.2025"
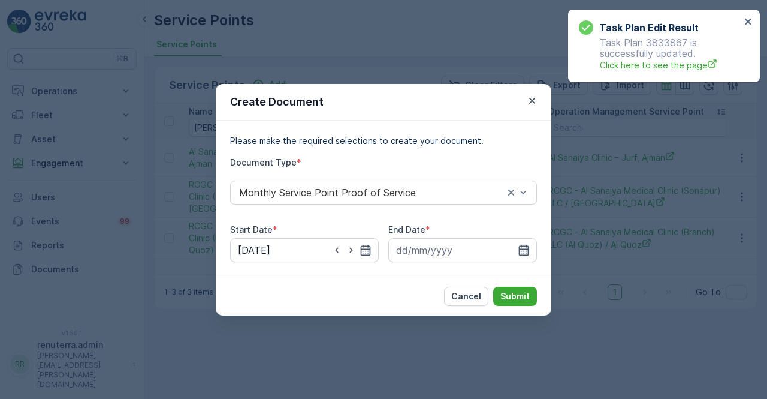
click at [524, 252] on icon "button" at bounding box center [524, 250] width 12 height 12
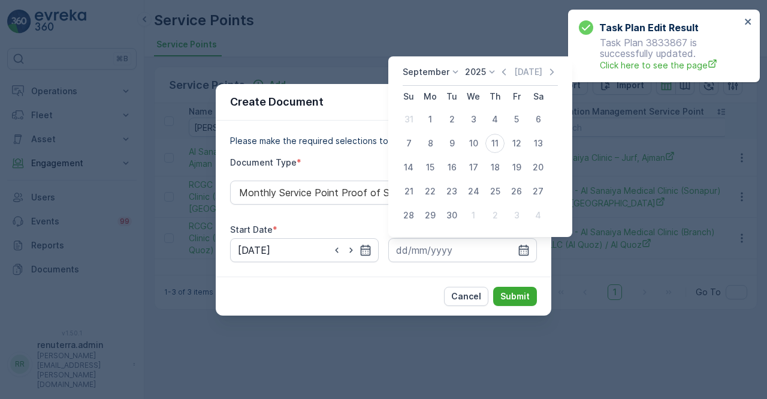
drag, startPoint x: 502, startPoint y: 71, endPoint x: 499, endPoint y: 79, distance: 8.6
click at [500, 74] on icon "button" at bounding box center [504, 72] width 12 height 12
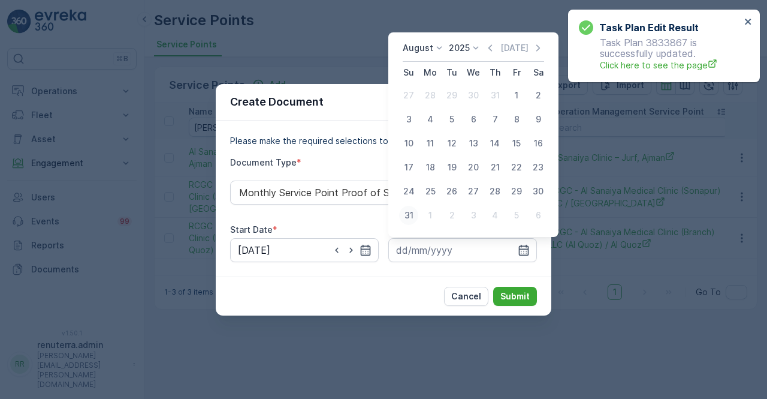
click at [411, 216] on div "31" at bounding box center [408, 215] width 19 height 19
type input "31.08.2025"
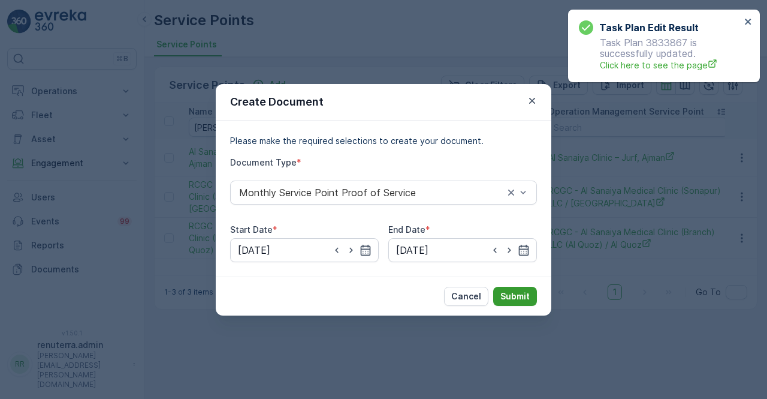
click at [512, 296] on p "Submit" at bounding box center [515, 296] width 29 height 12
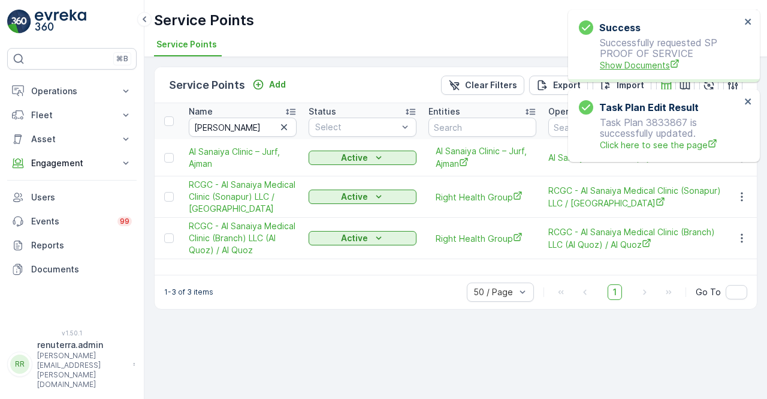
click at [627, 63] on span "Show Documents" at bounding box center [670, 65] width 141 height 13
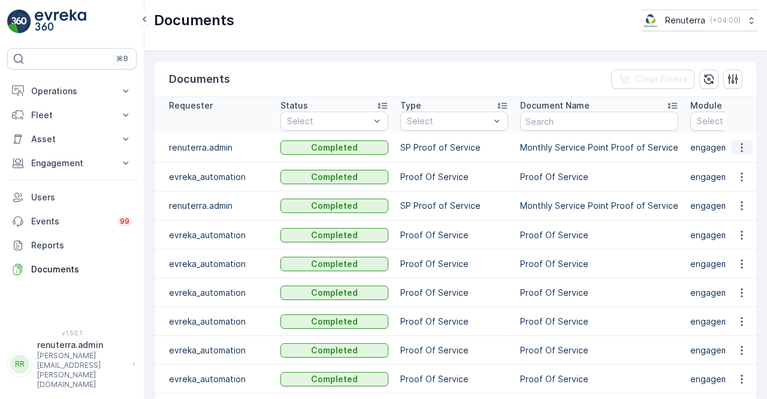
click at [740, 146] on icon "button" at bounding box center [742, 147] width 12 height 12
click at [736, 164] on span "See Details" at bounding box center [739, 164] width 46 height 12
click at [733, 141] on button "button" at bounding box center [742, 147] width 22 height 14
click at [730, 164] on span "See Details" at bounding box center [739, 164] width 46 height 12
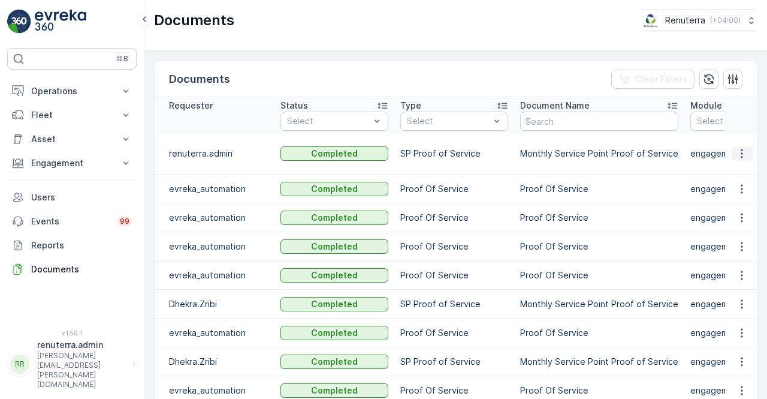
click at [743, 156] on icon "button" at bounding box center [742, 153] width 12 height 12
click at [728, 174] on span "See Details" at bounding box center [739, 170] width 46 height 12
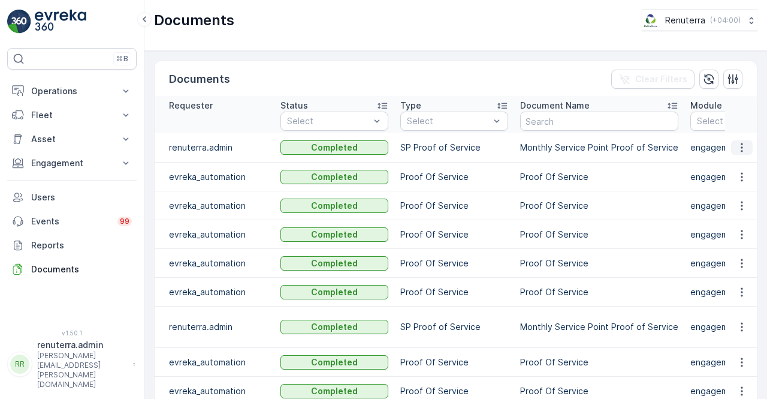
click at [744, 149] on icon "button" at bounding box center [742, 147] width 12 height 12
click at [734, 171] on div "See Details" at bounding box center [739, 164] width 56 height 17
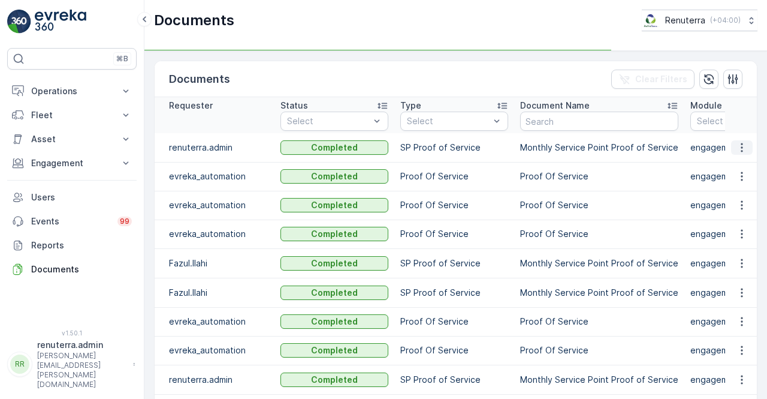
click at [738, 149] on icon "button" at bounding box center [742, 147] width 12 height 12
click at [736, 161] on span "See Details" at bounding box center [739, 164] width 46 height 12
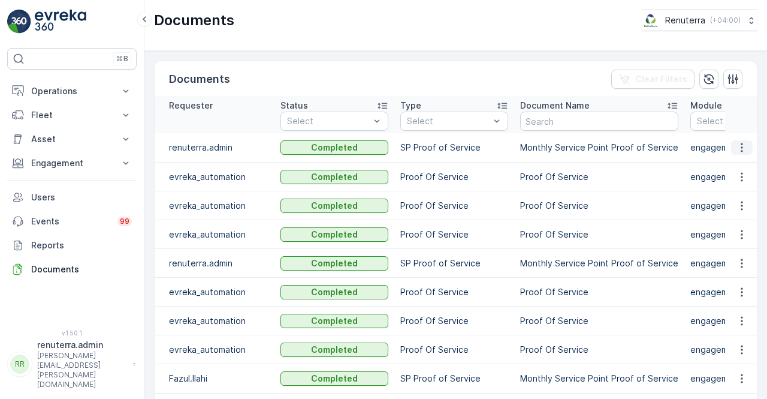
click at [746, 145] on button "button" at bounding box center [742, 147] width 22 height 14
click at [735, 164] on span "See Details" at bounding box center [739, 164] width 46 height 12
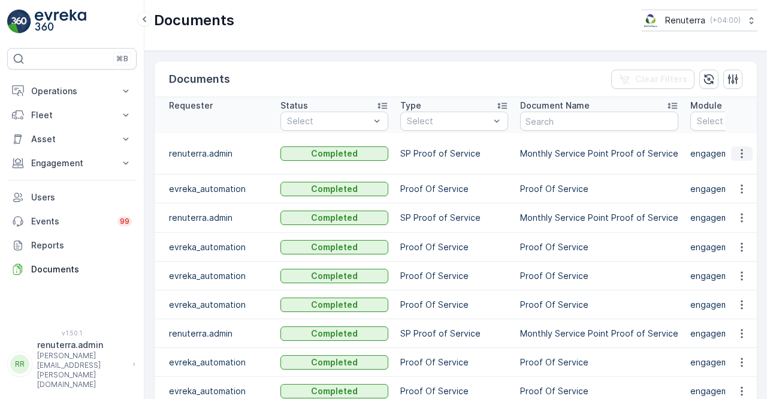
click at [739, 152] on icon "button" at bounding box center [742, 153] width 12 height 12
drag, startPoint x: 736, startPoint y: 158, endPoint x: 739, endPoint y: 167, distance: 9.9
click at [739, 167] on span "See Details" at bounding box center [739, 170] width 46 height 12
